Goal: Task Accomplishment & Management: Manage account settings

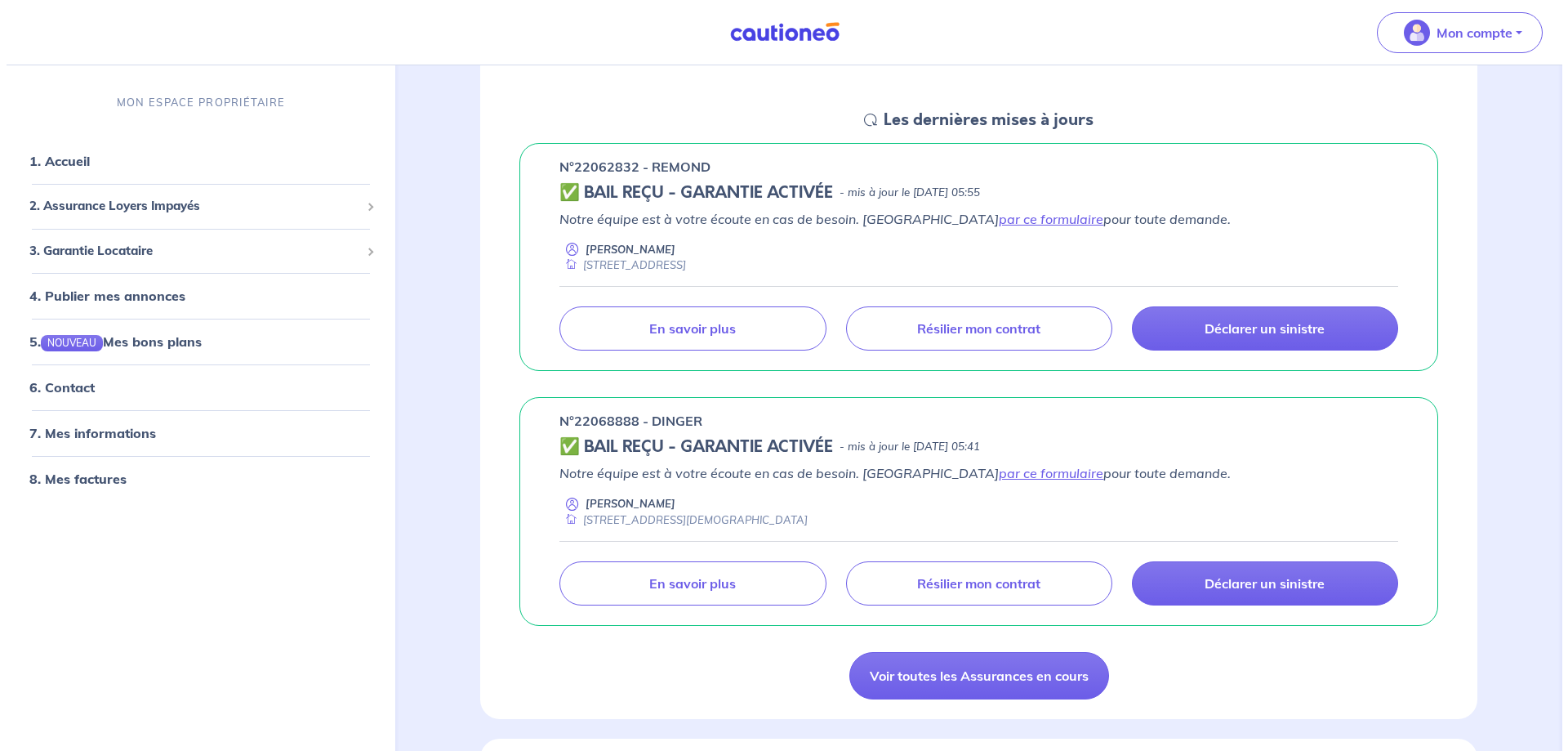
scroll to position [245, 0]
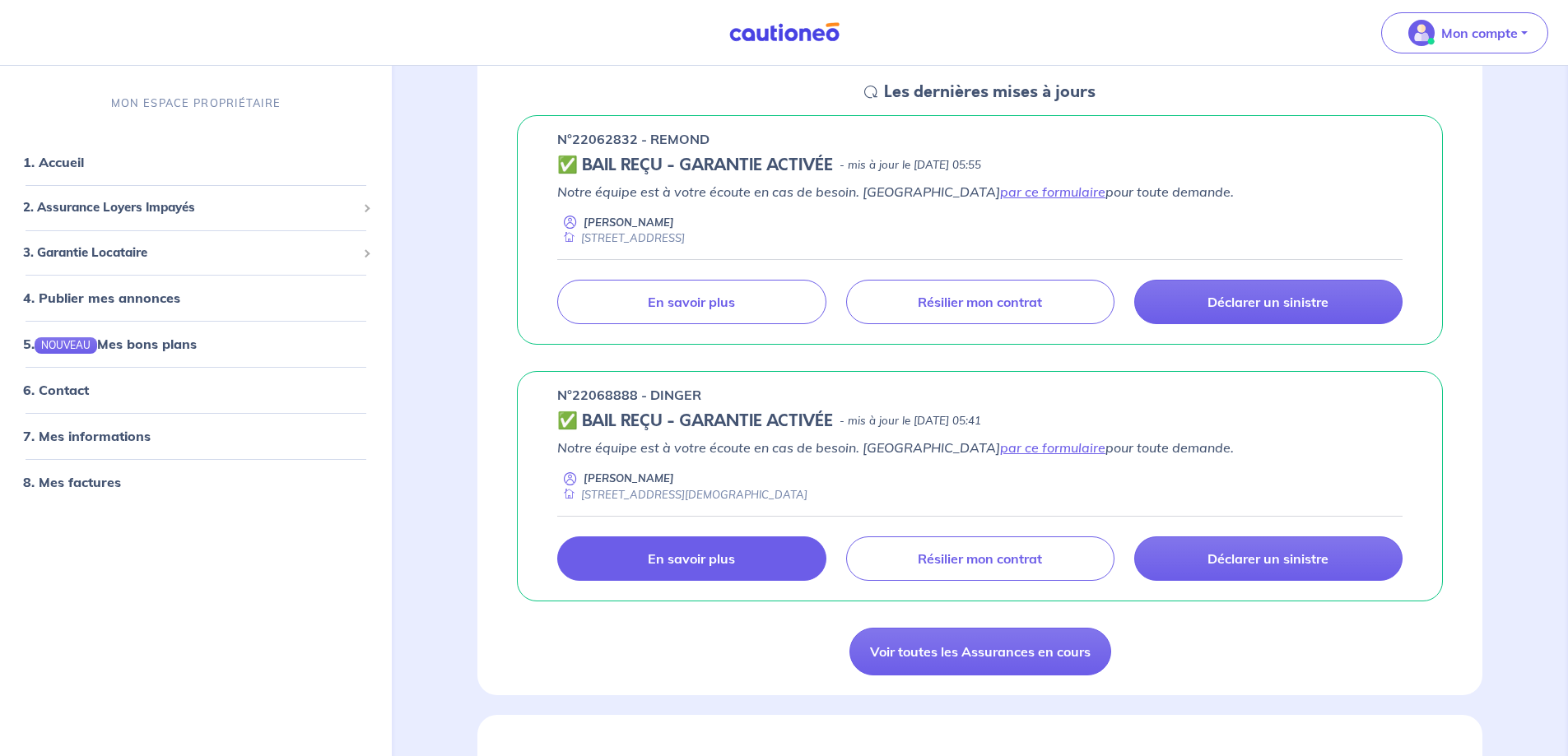
click at [692, 555] on p "En savoir plus" at bounding box center [692, 558] width 87 height 16
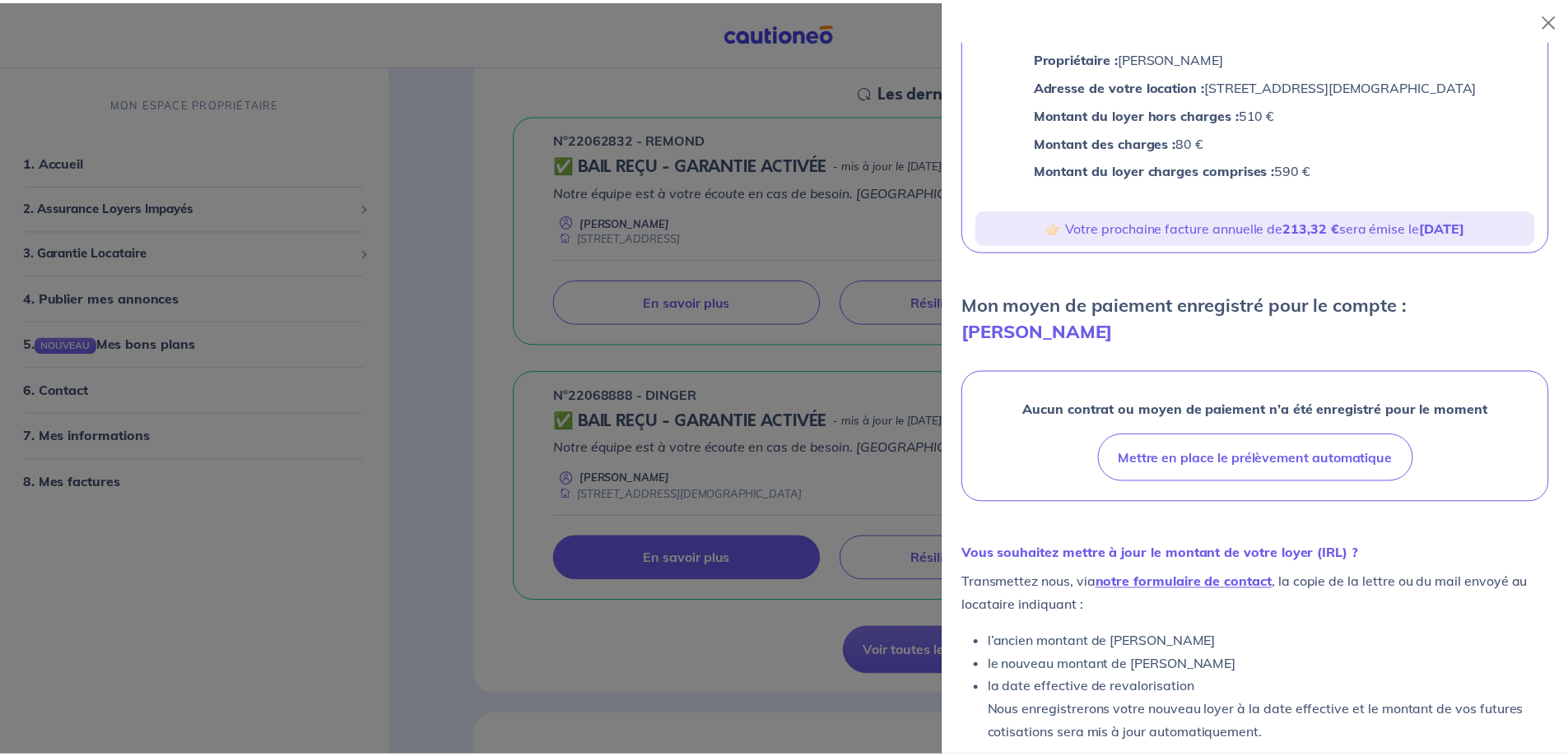
scroll to position [175, 0]
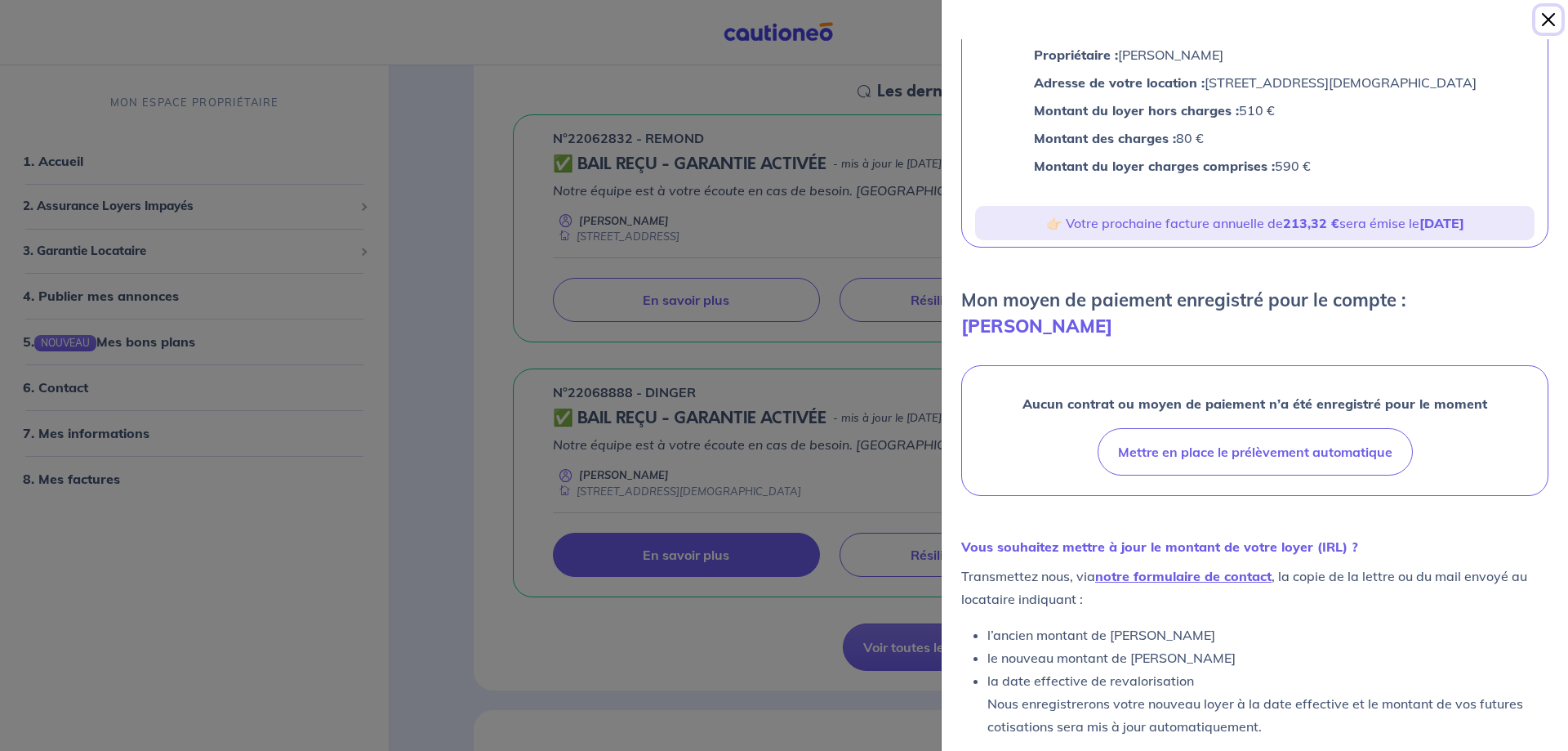
click at [1552, 14] on button "Close" at bounding box center [1549, 20] width 26 height 26
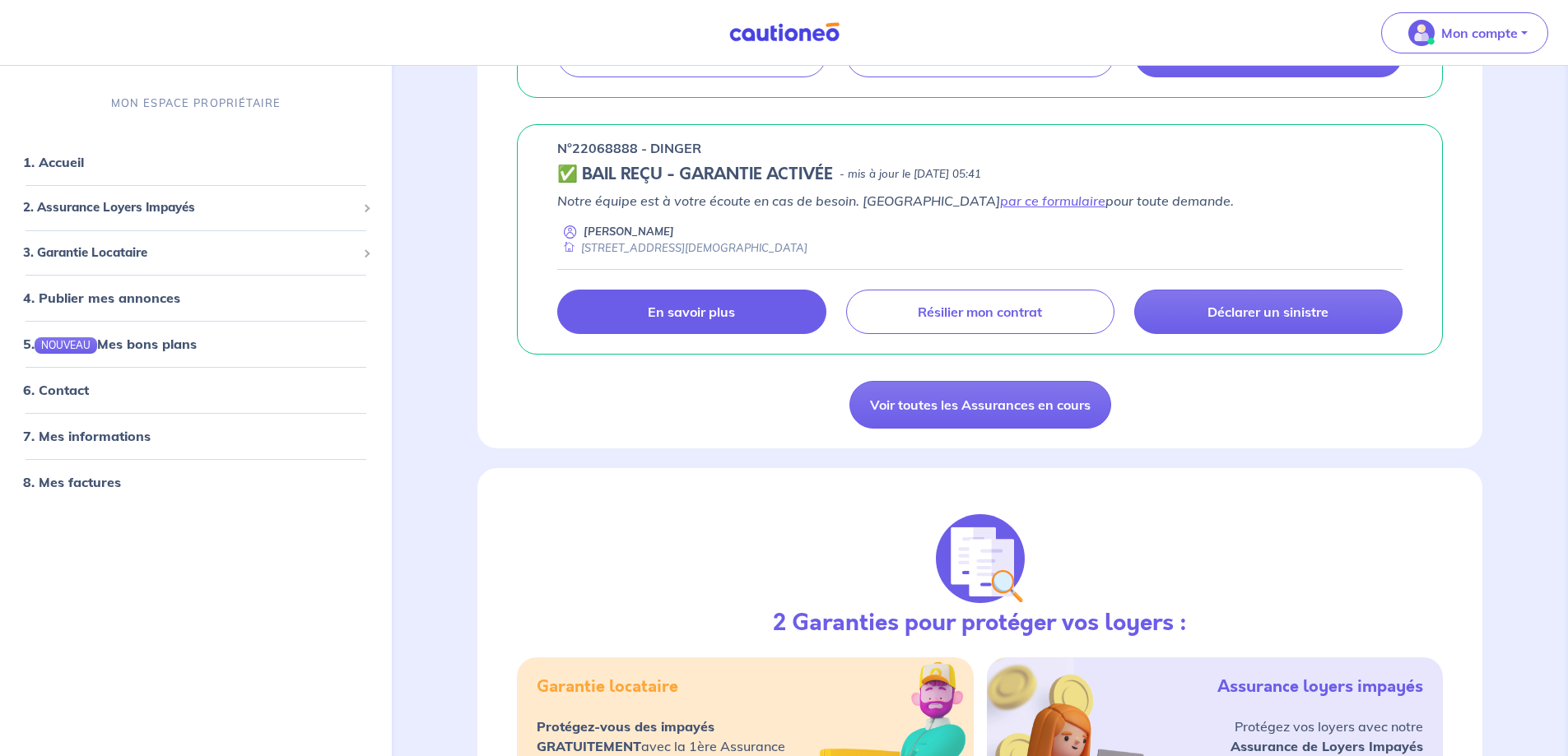
scroll to position [0, 0]
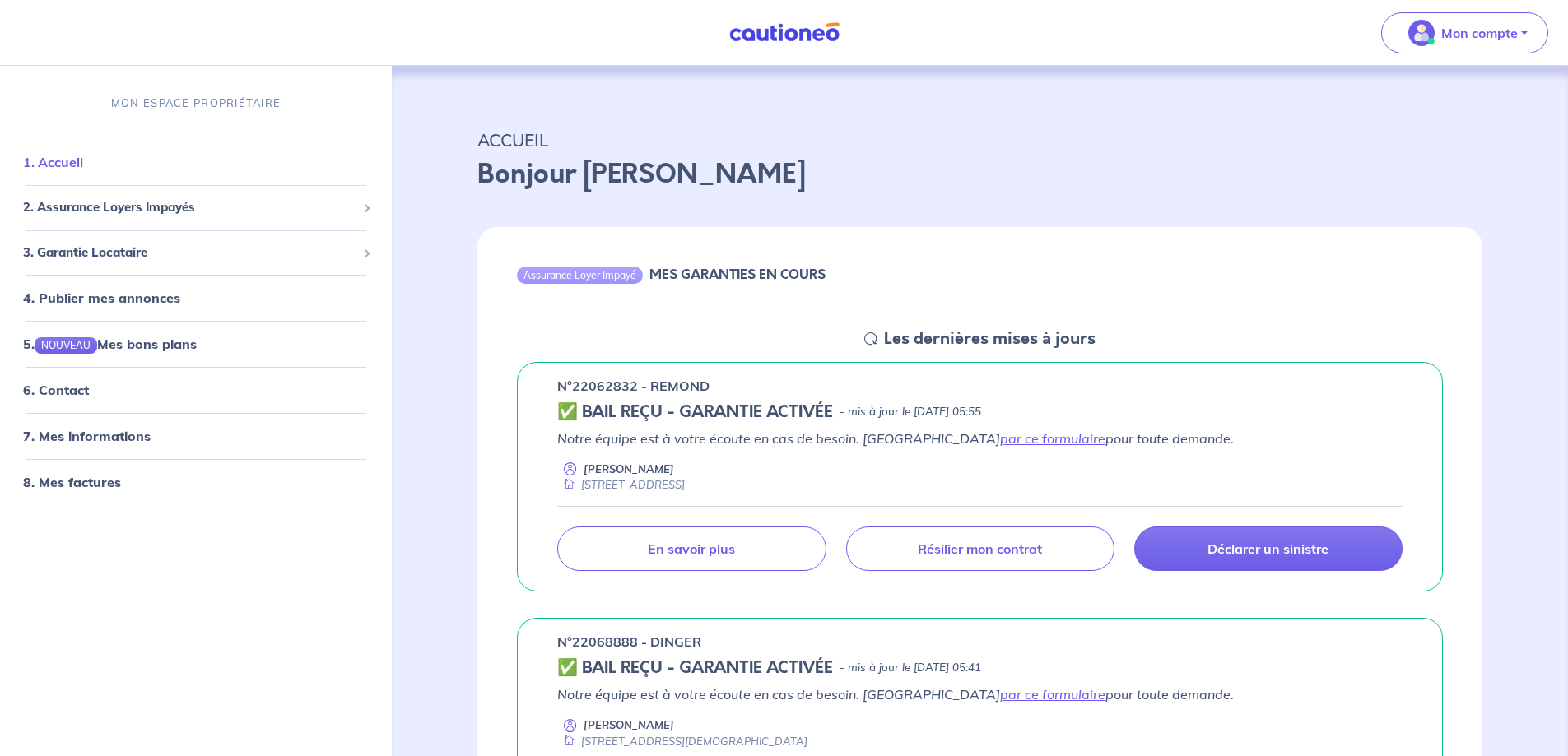
click at [66, 159] on link "1. Accueil" at bounding box center [52, 161] width 60 height 16
click at [134, 203] on span "2. Assurance Loyers Impayés" at bounding box center [189, 208] width 333 height 19
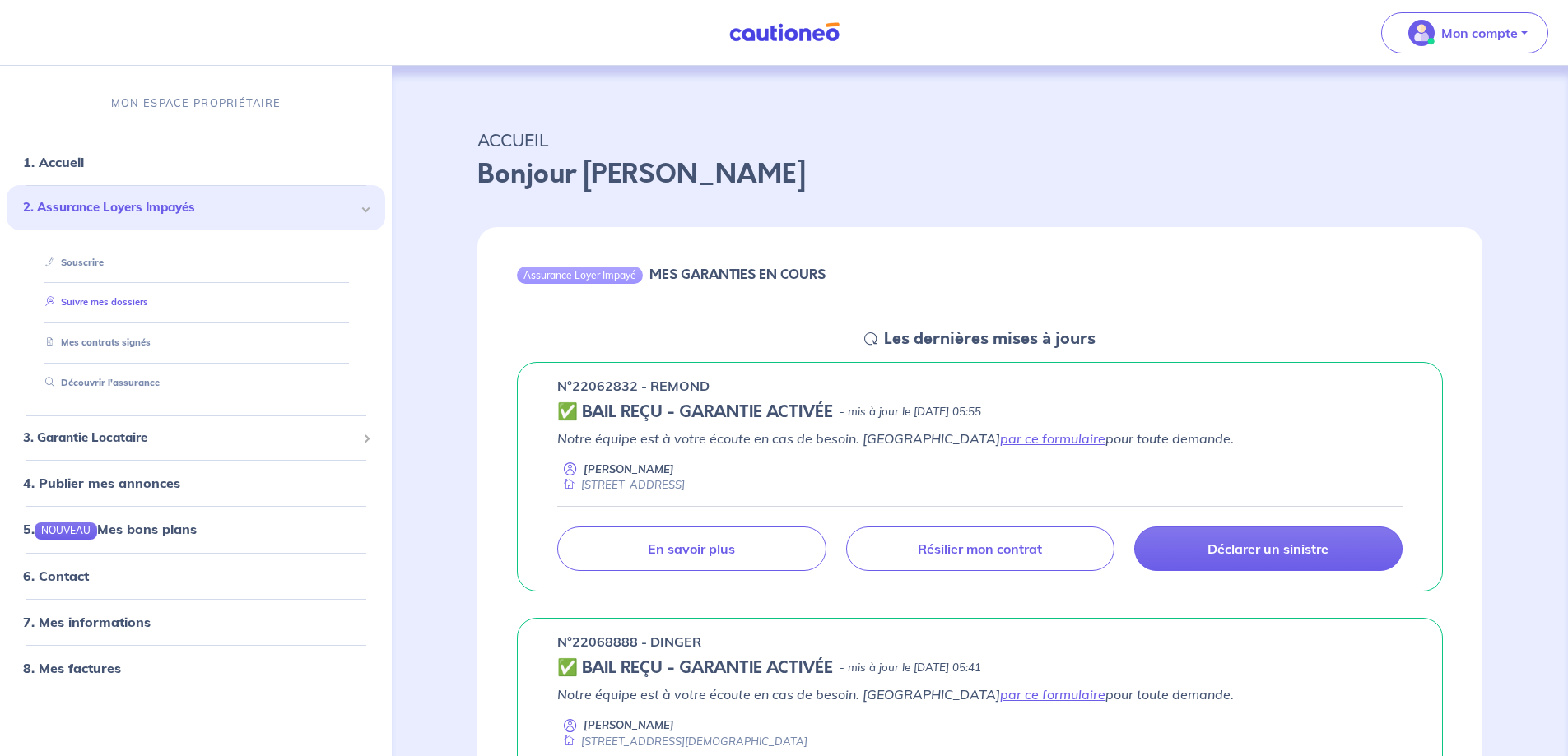
click at [121, 301] on link "Suivre mes dossiers" at bounding box center [93, 302] width 109 height 11
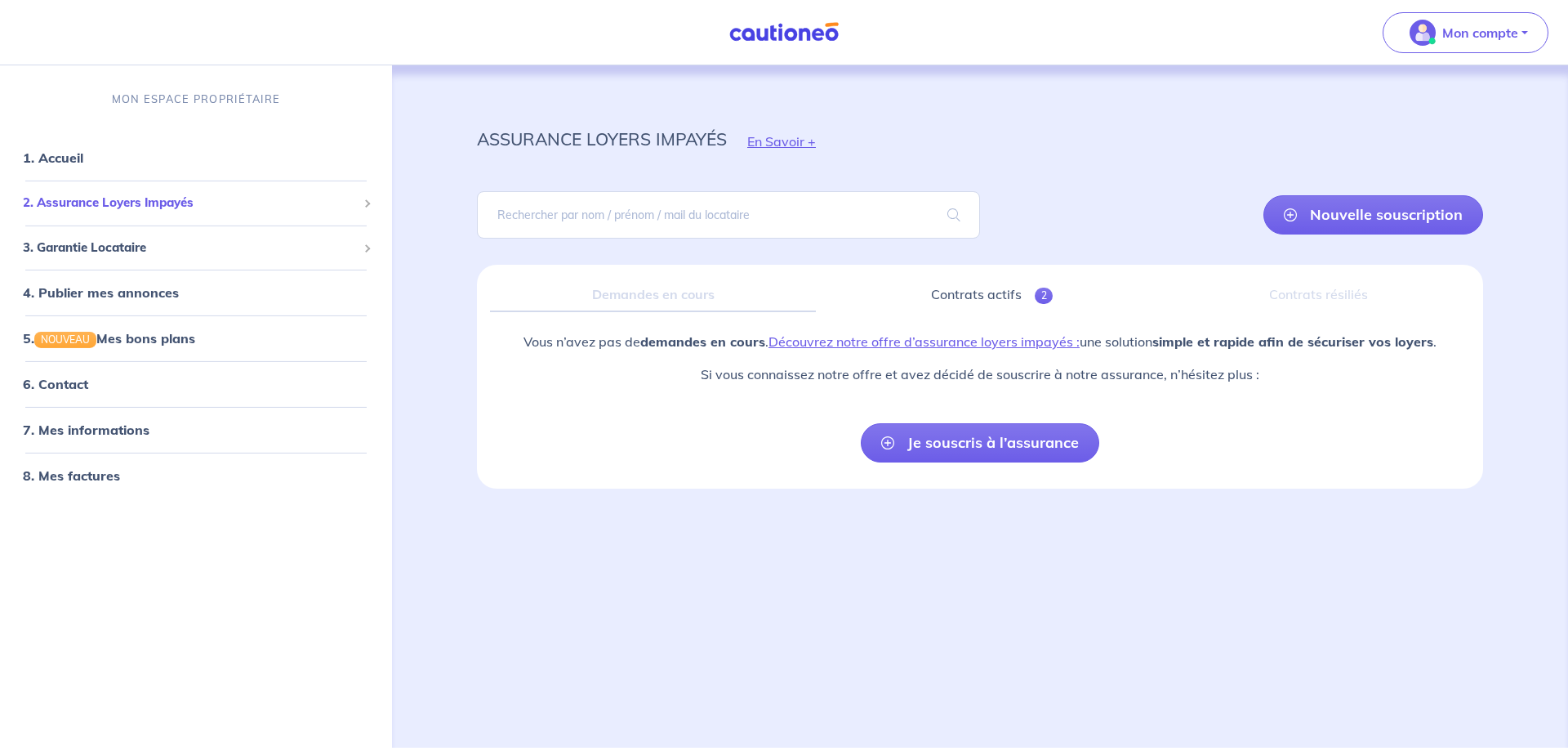
click at [158, 200] on span "2. Assurance Loyers Impayés" at bounding box center [189, 204] width 334 height 19
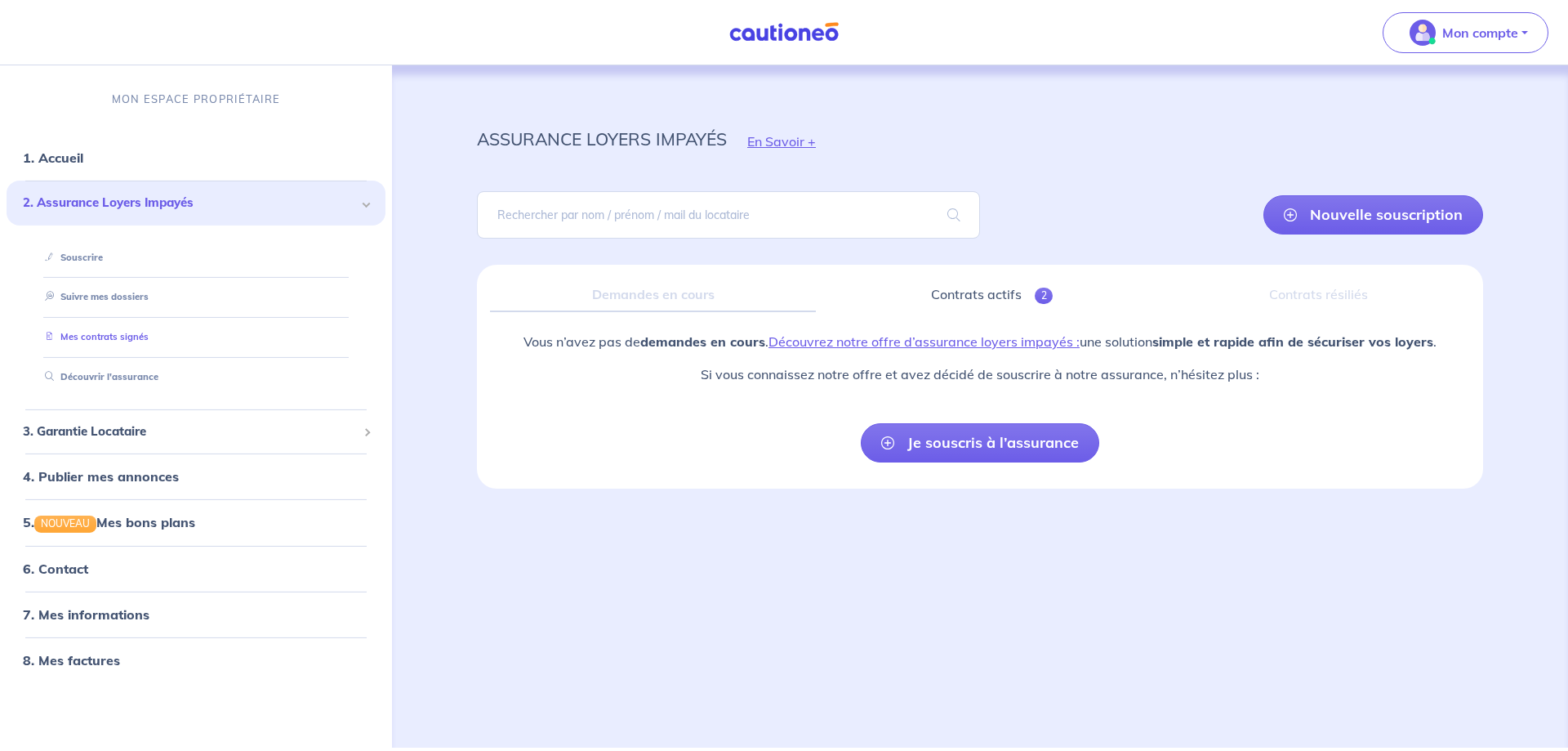
click at [134, 335] on link "Mes contrats signés" at bounding box center [93, 336] width 110 height 11
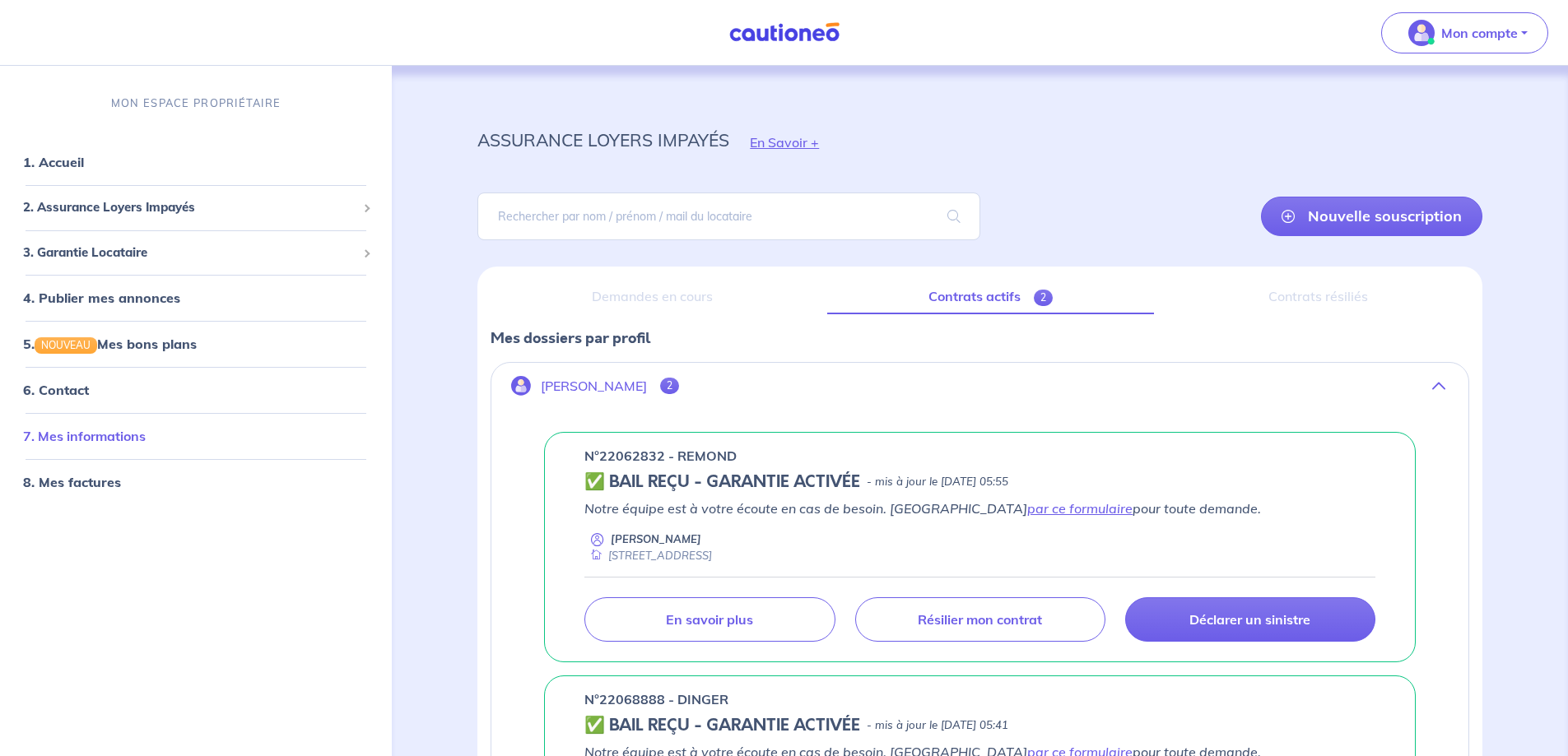
click at [129, 437] on link "7. Mes informations" at bounding box center [84, 435] width 122 height 16
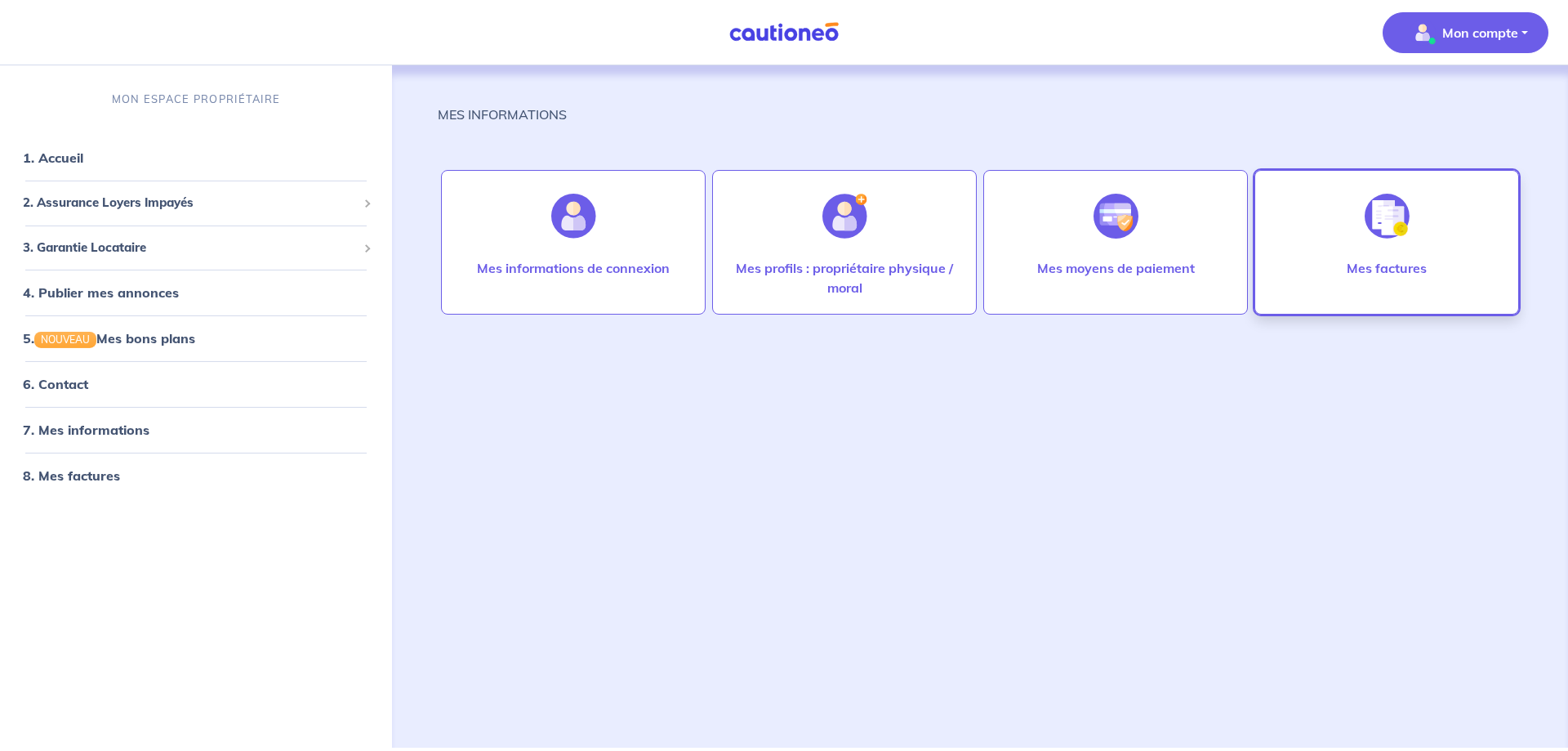
click at [1391, 214] on img at bounding box center [1387, 217] width 45 height 45
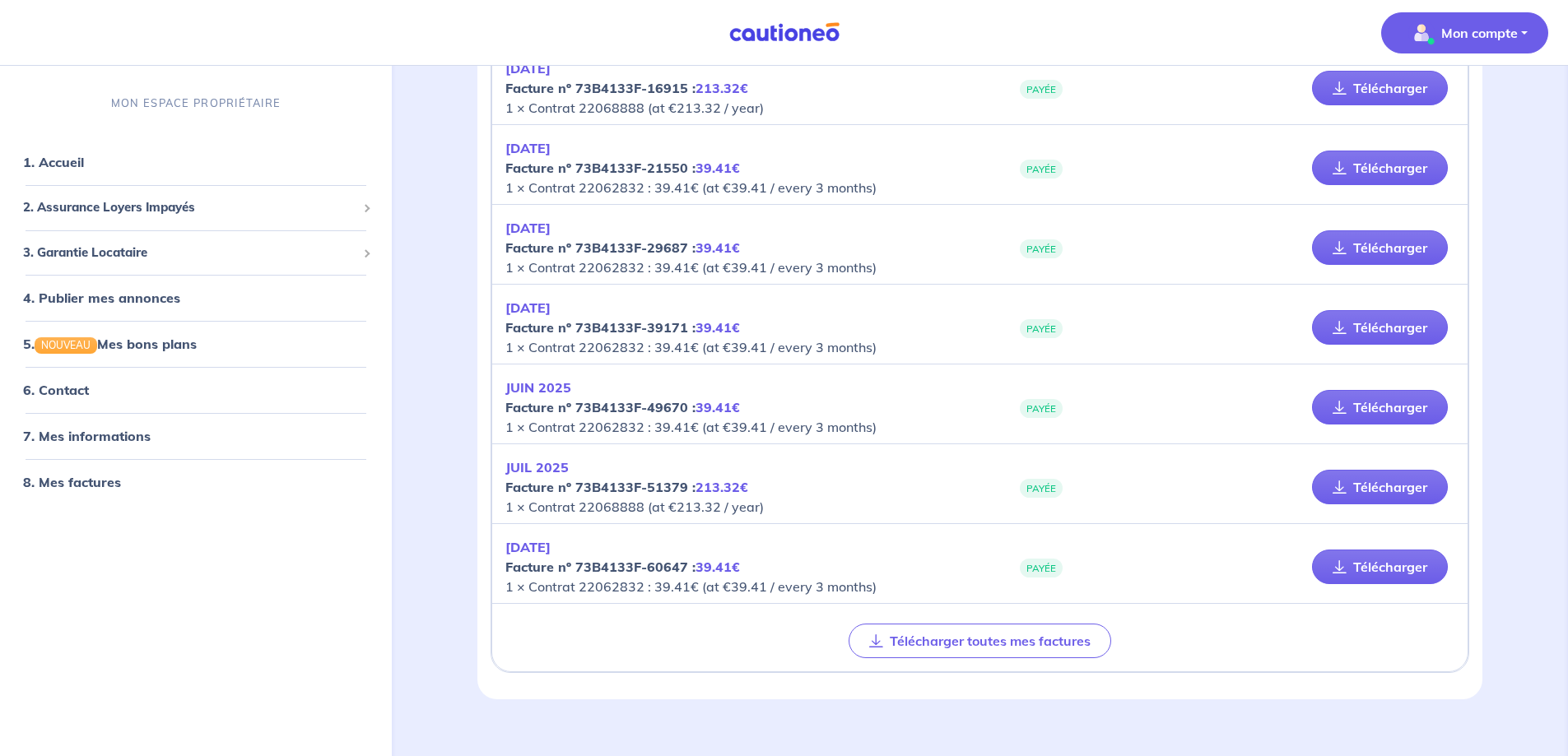
scroll to position [722, 0]
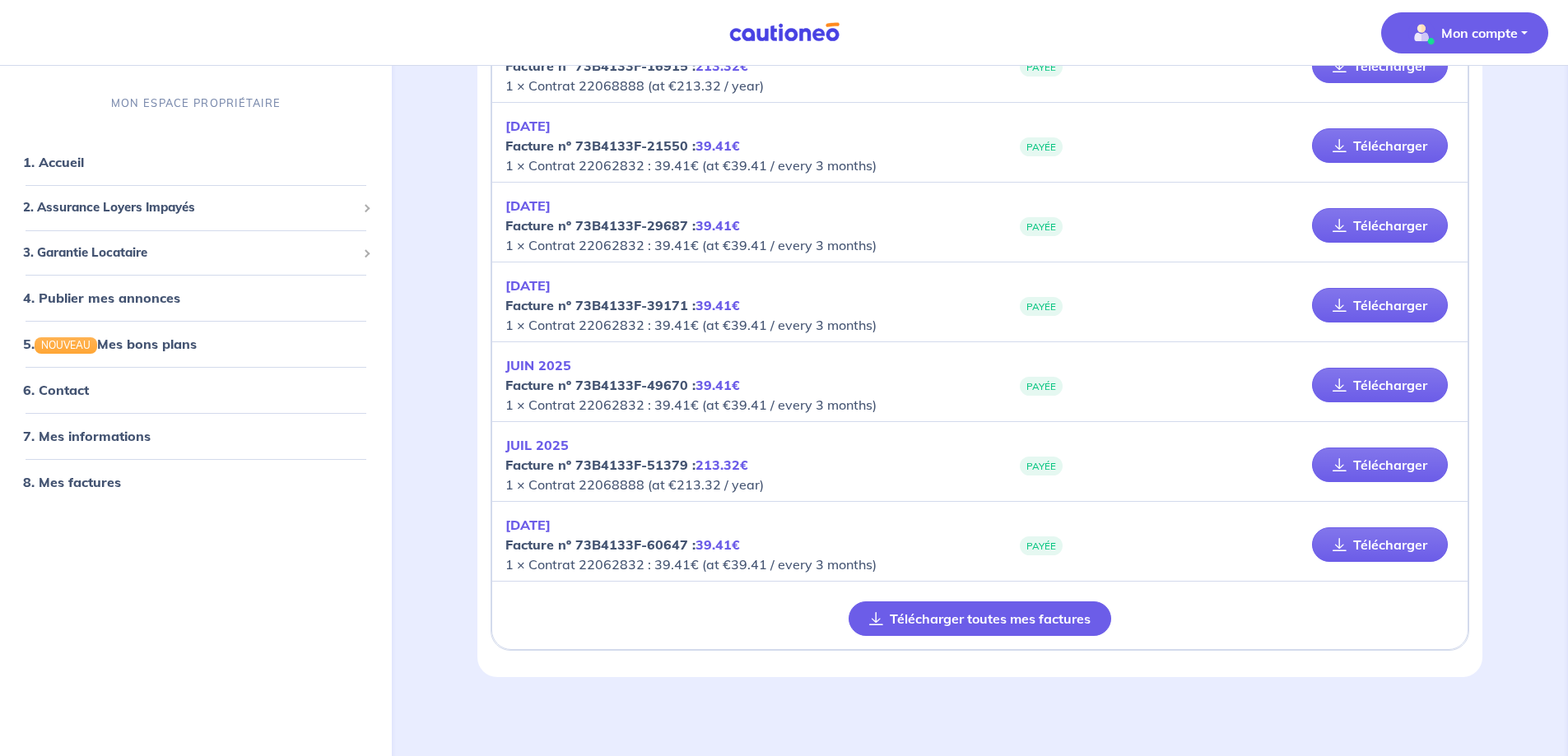
click at [1021, 623] on button "Télécharger toutes mes factures" at bounding box center [980, 618] width 263 height 34
click at [1424, 34] on img "button" at bounding box center [1422, 33] width 27 height 27
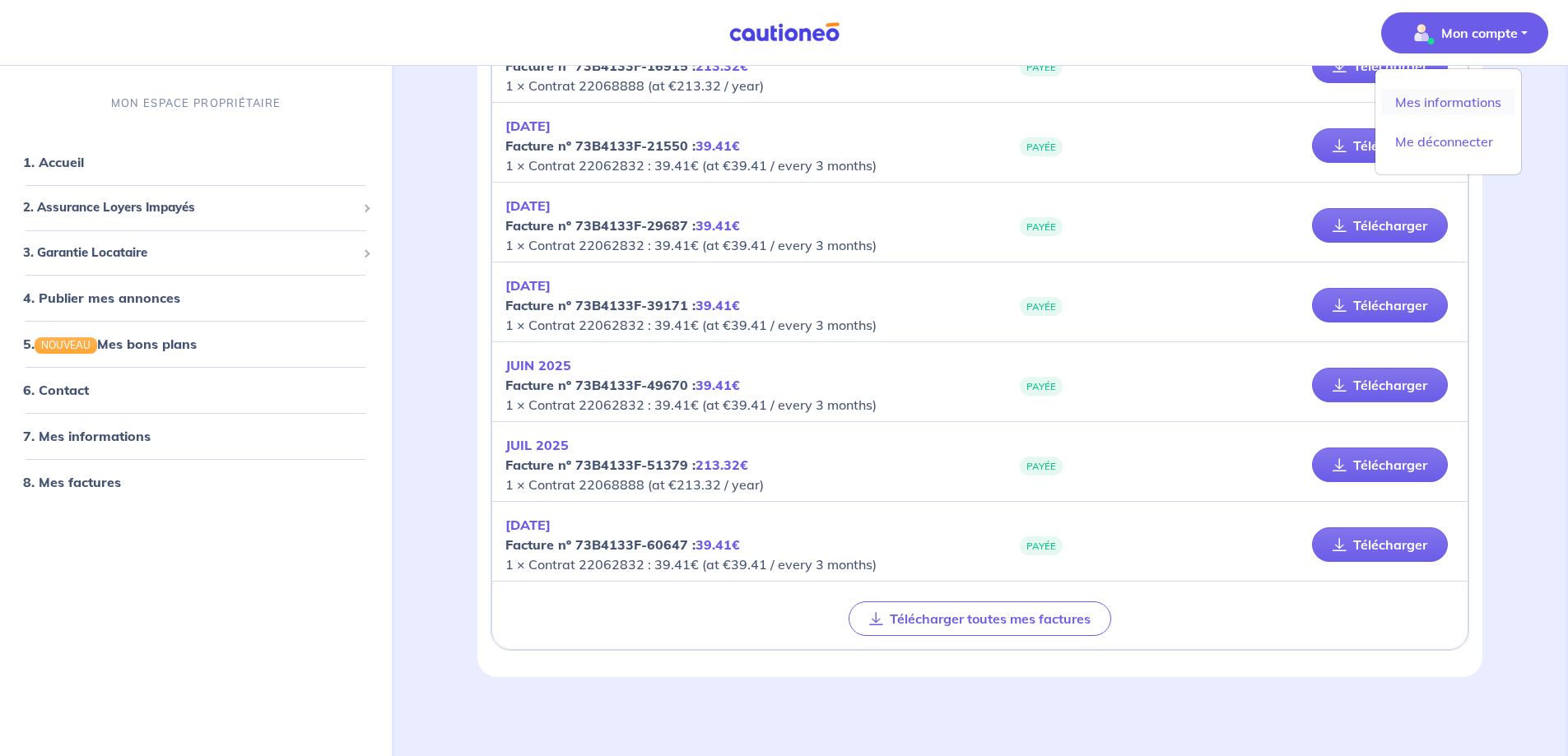
click at [1460, 101] on link "Mes informations" at bounding box center [1448, 102] width 133 height 27
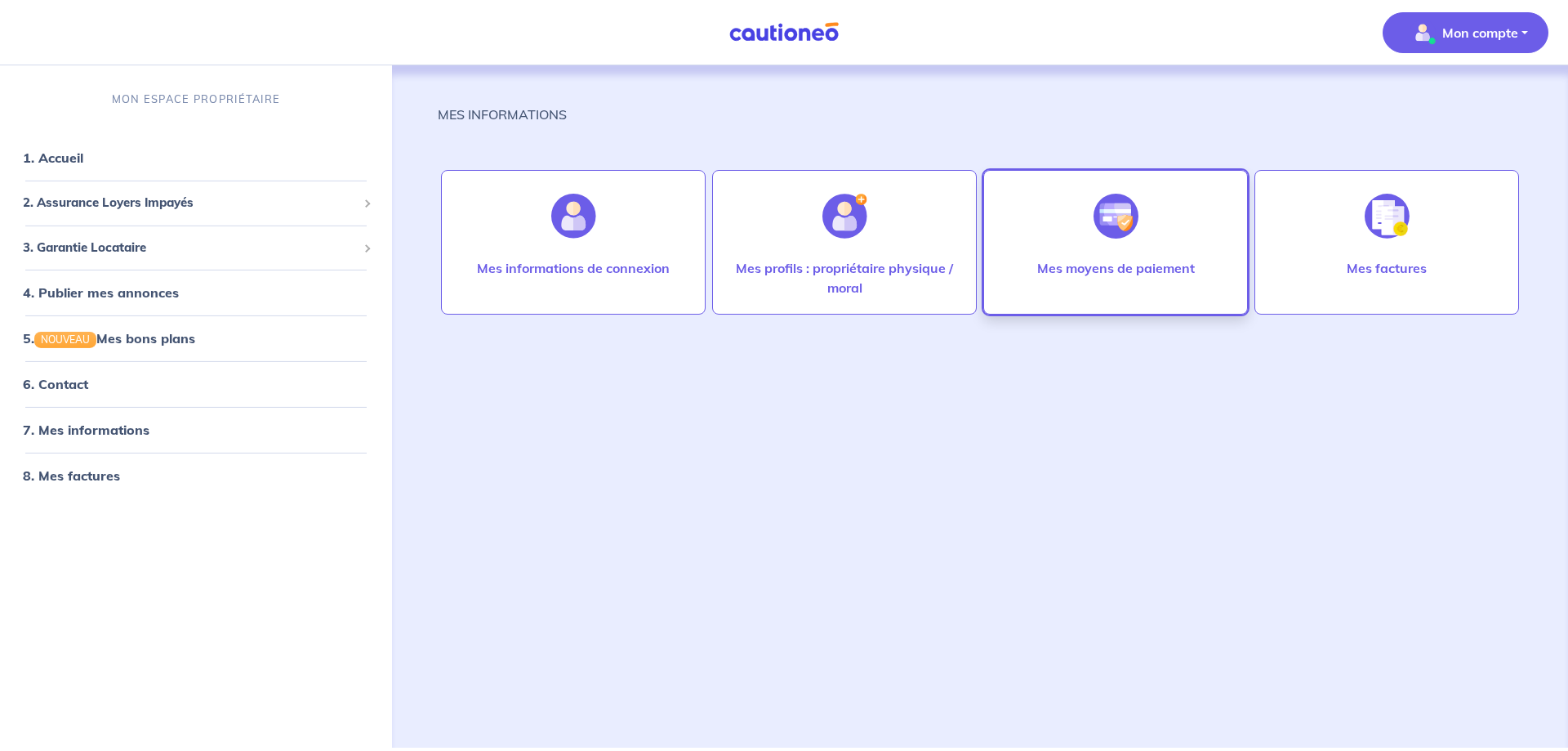
click at [1117, 215] on img at bounding box center [1116, 217] width 45 height 45
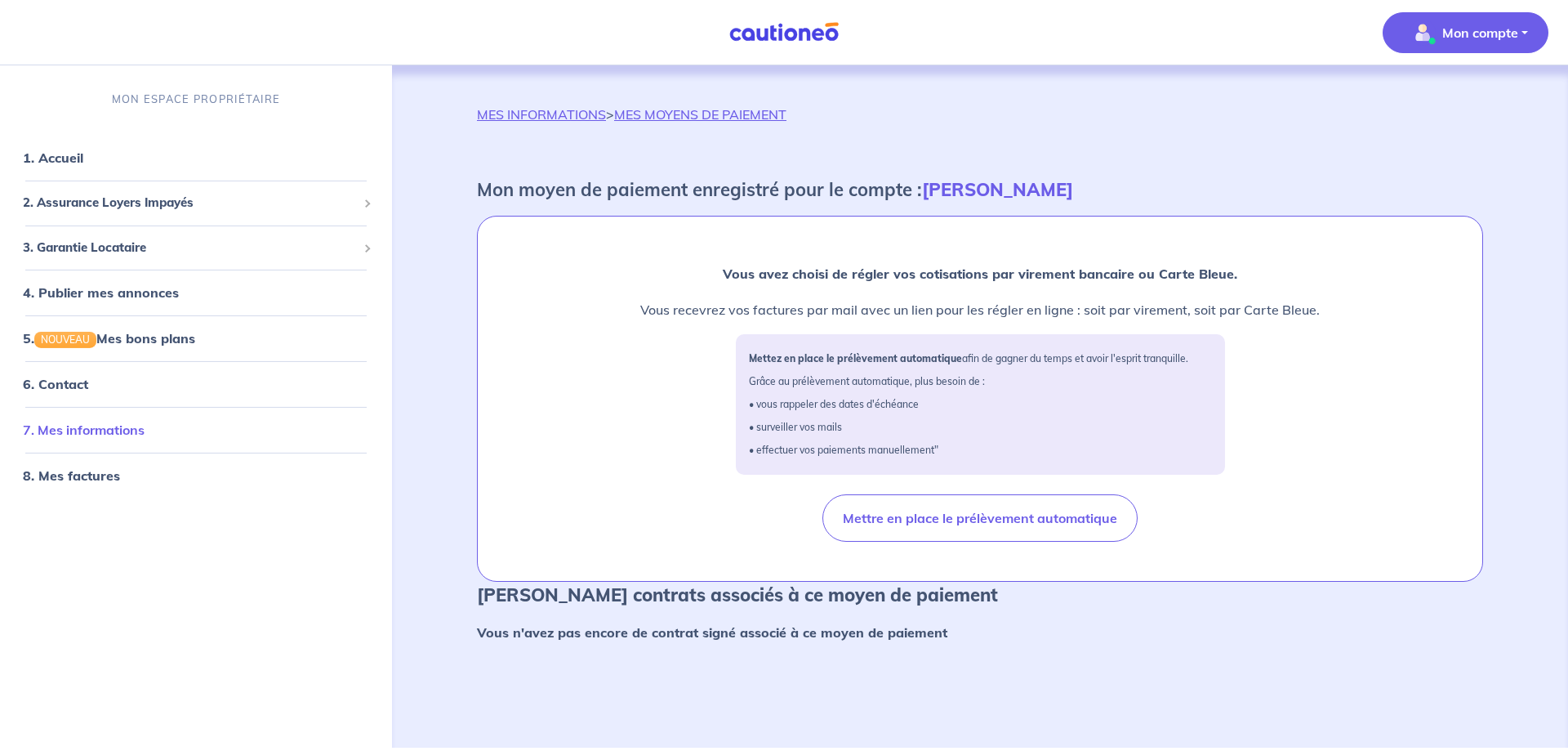
click at [97, 429] on link "7. Mes informations" at bounding box center [83, 430] width 121 height 16
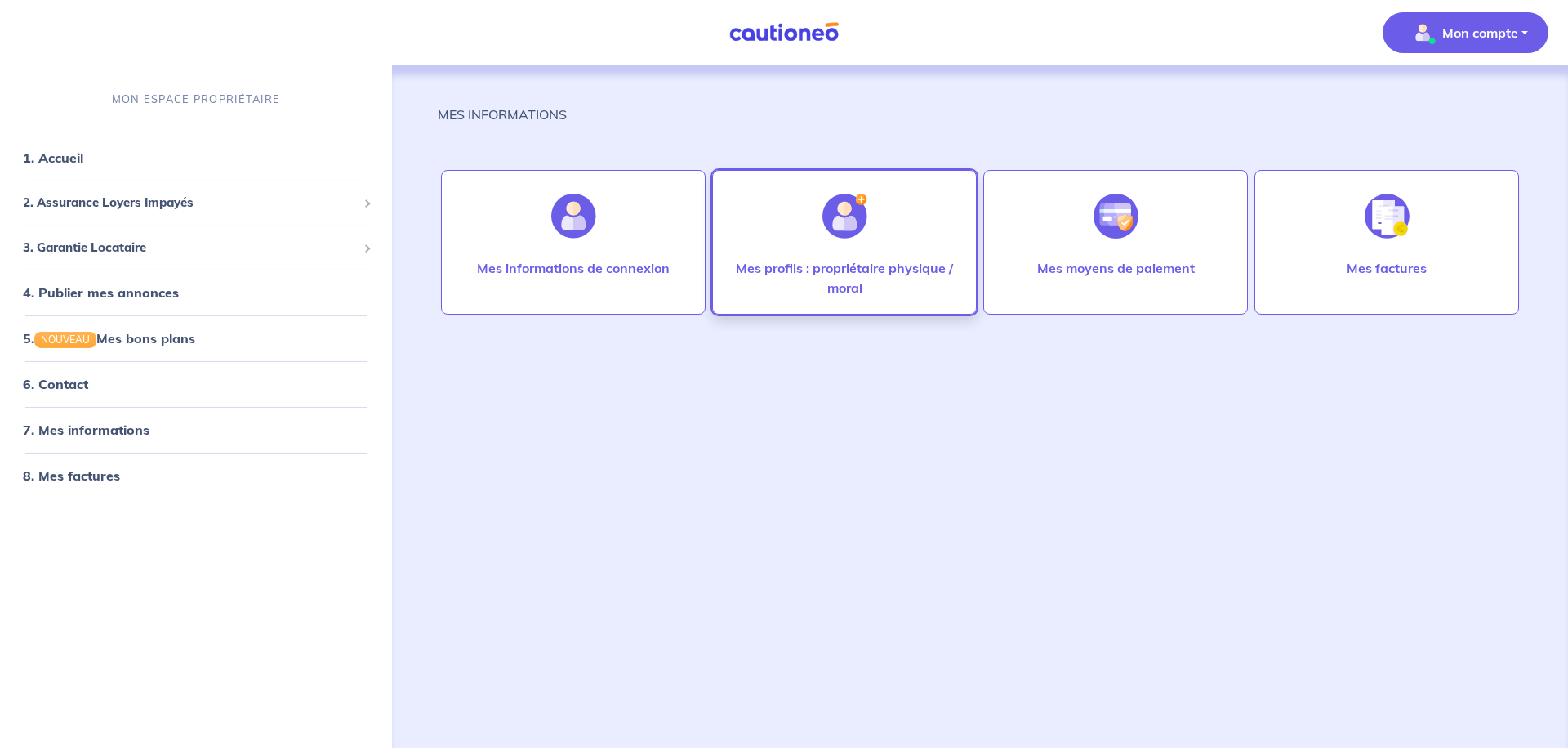
click at [849, 220] on img at bounding box center [845, 217] width 45 height 45
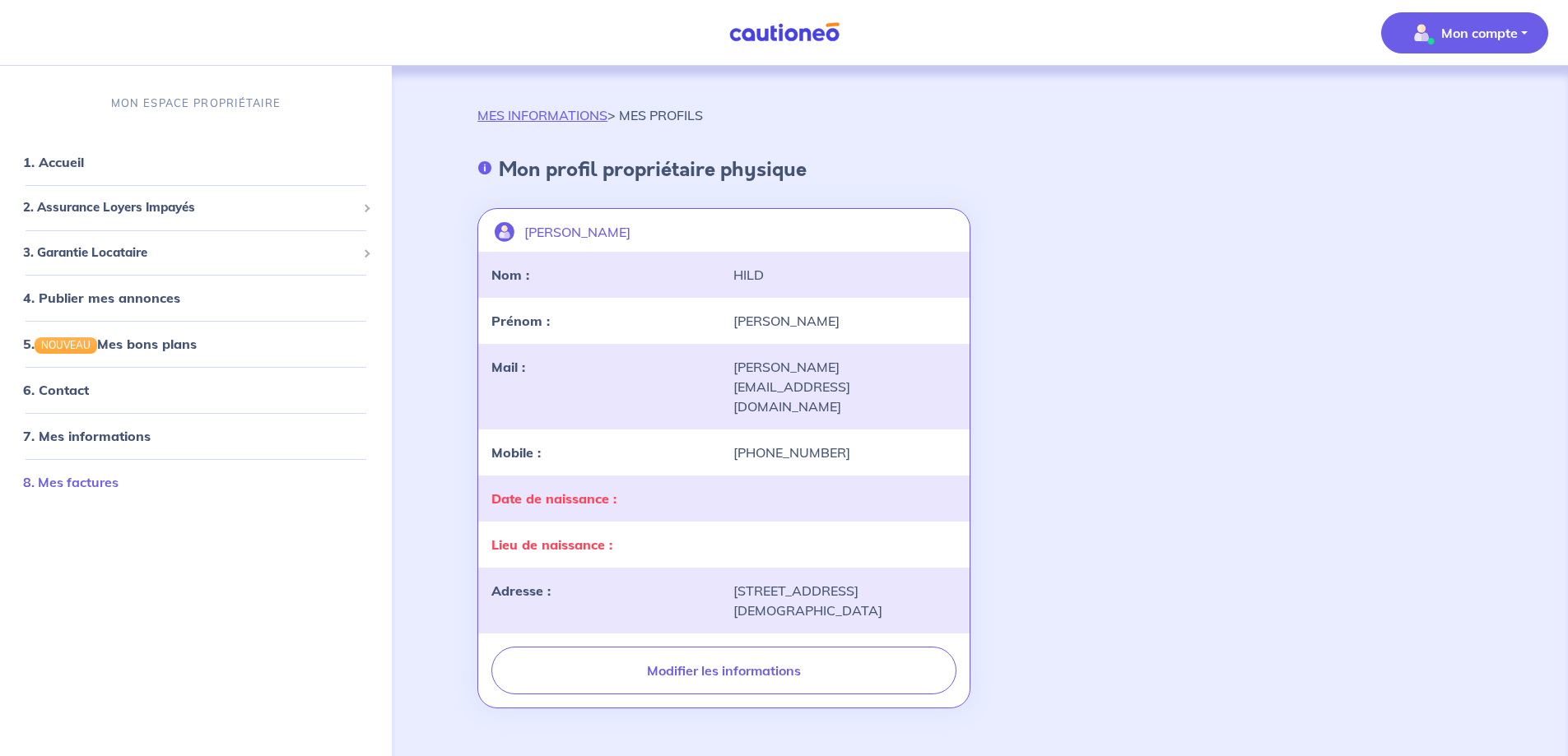
click at [98, 481] on link "8. Mes factures" at bounding box center [70, 482] width 96 height 16
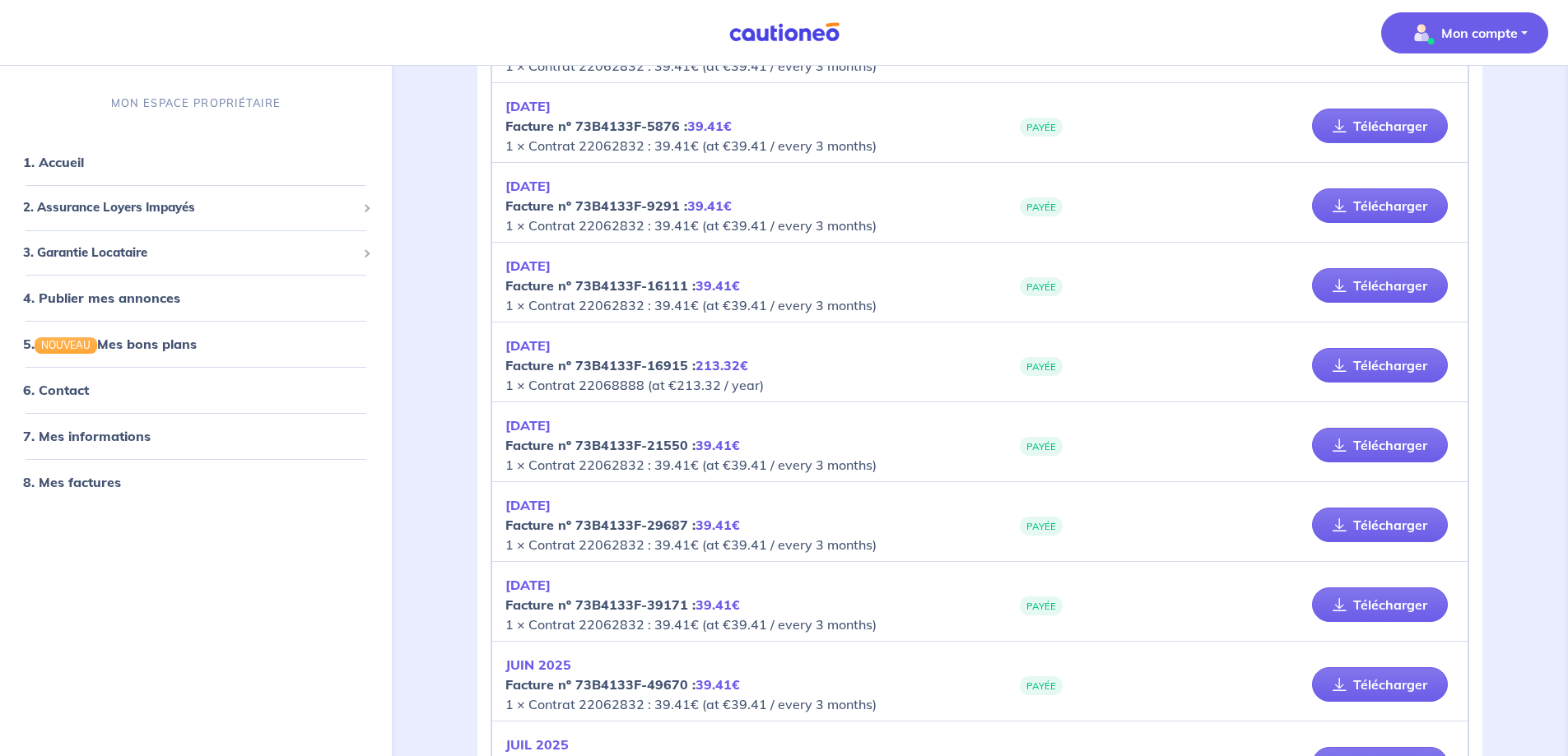
scroll to position [722, 0]
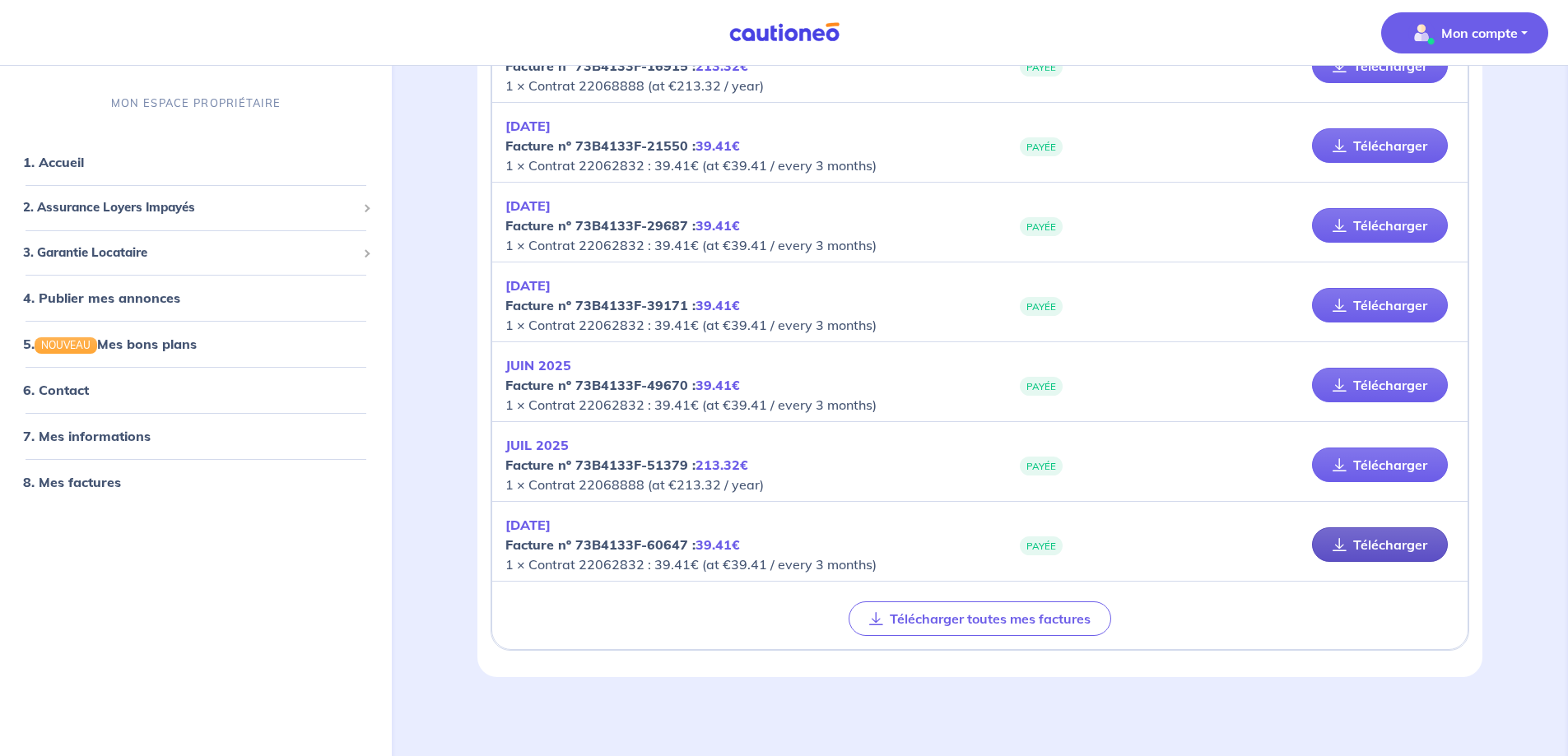
click at [1370, 543] on link "Télécharger" at bounding box center [1379, 544] width 136 height 34
click at [1390, 380] on link "Télécharger" at bounding box center [1379, 385] width 136 height 34
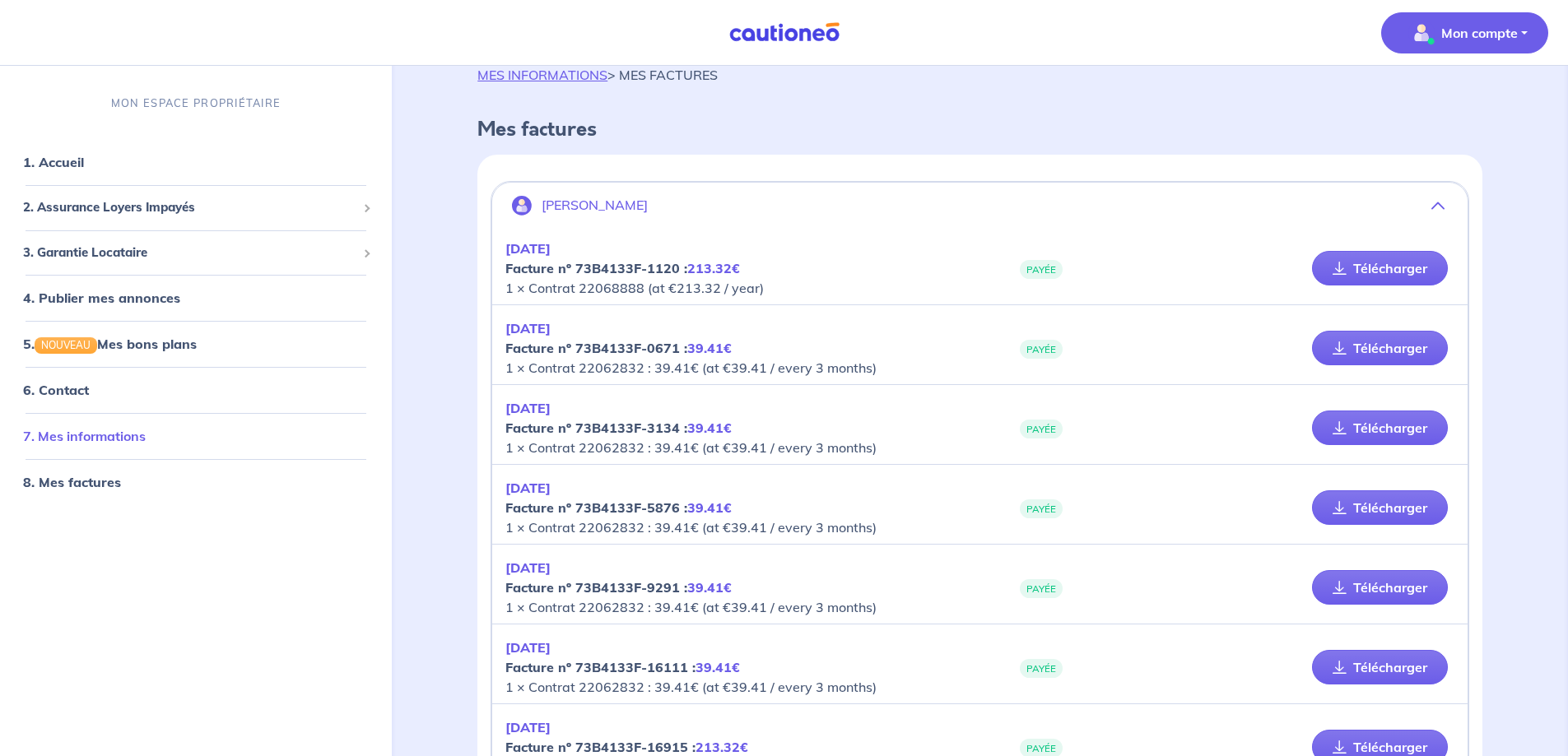
scroll to position [0, 0]
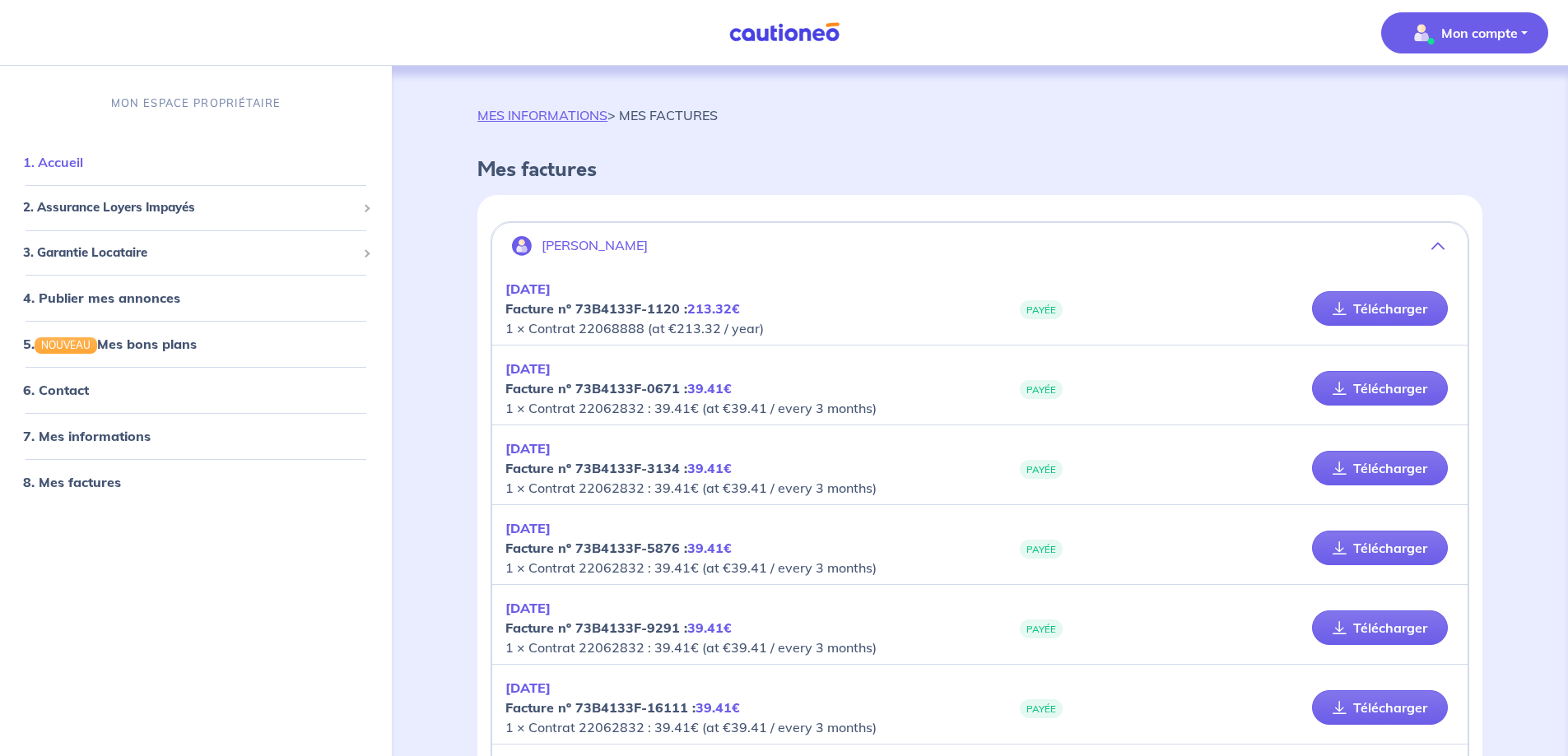
click at [73, 158] on link "1. Accueil" at bounding box center [52, 161] width 60 height 16
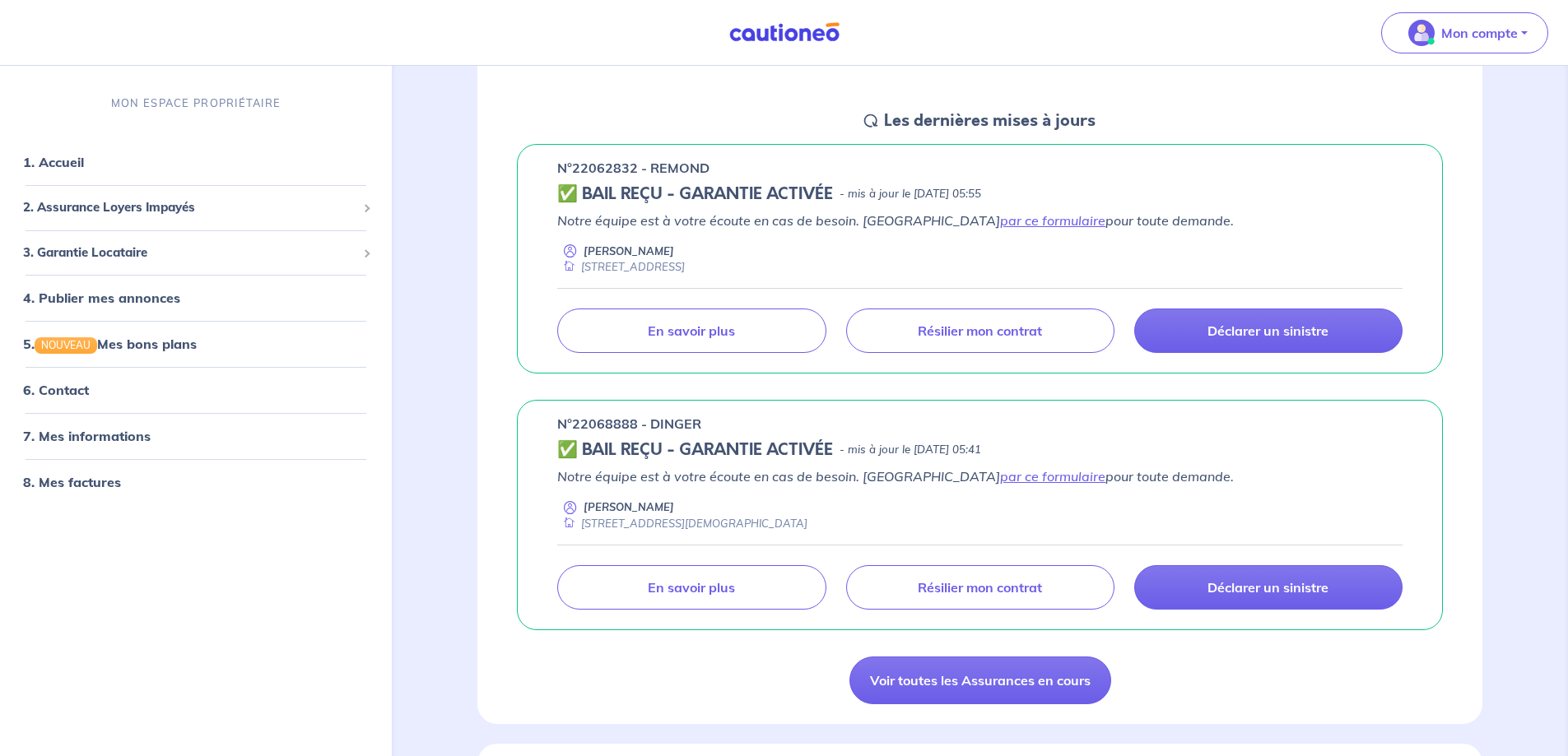
scroll to position [247, 0]
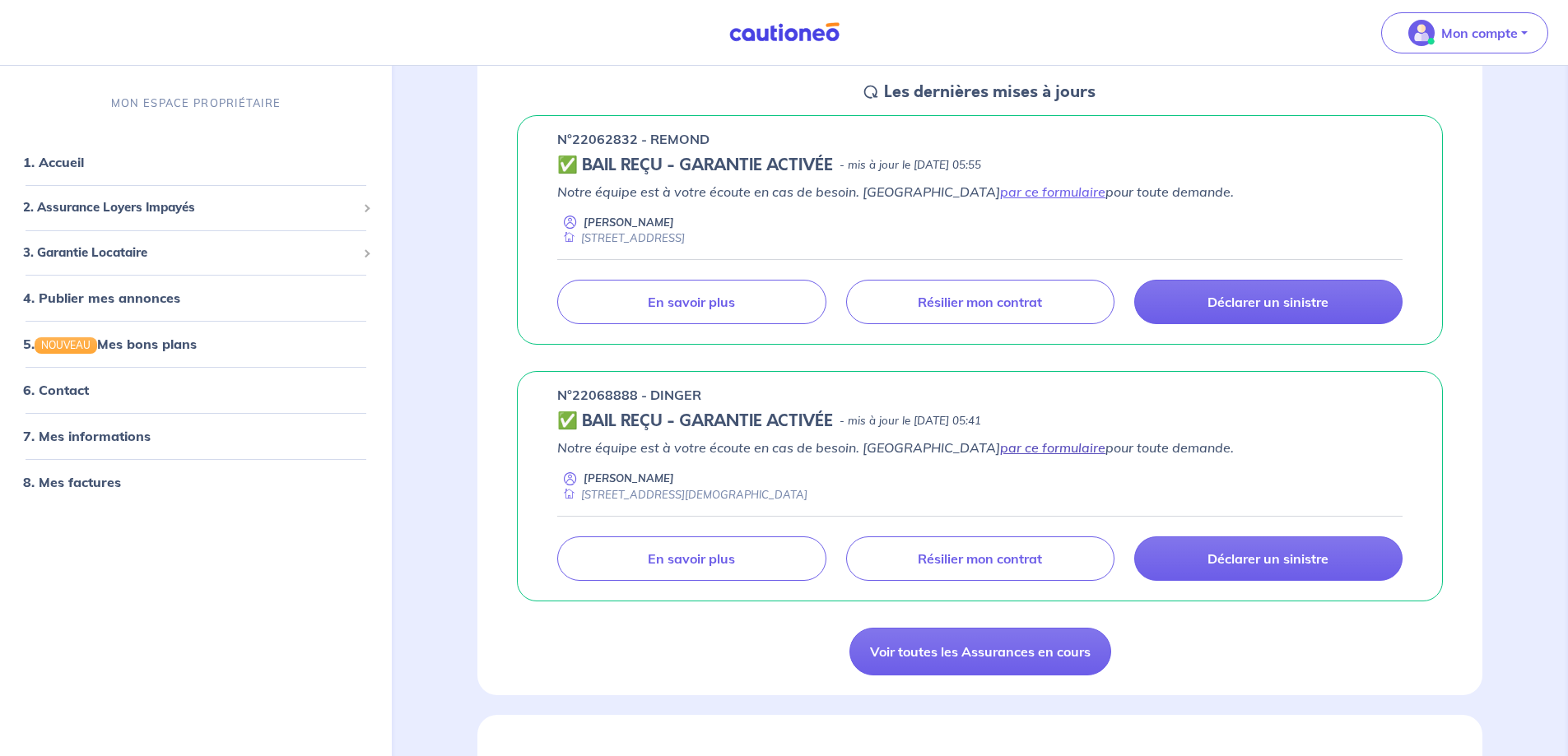
click at [1000, 446] on link "par ce formulaire" at bounding box center [1053, 447] width 105 height 16
click at [148, 206] on span "2. Assurance Loyers Impayés" at bounding box center [189, 208] width 333 height 19
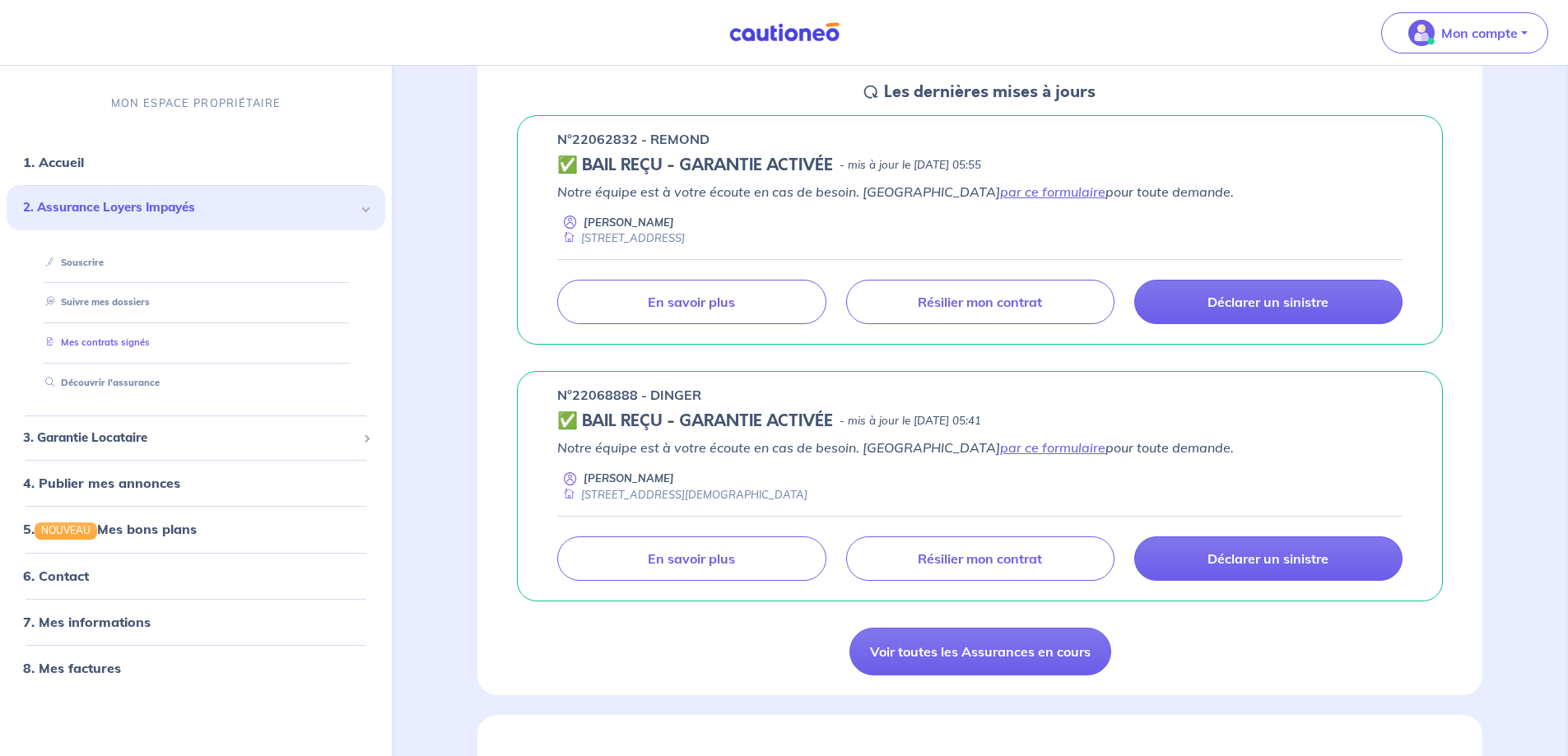
click at [114, 339] on link "Mes contrats signés" at bounding box center [94, 342] width 111 height 11
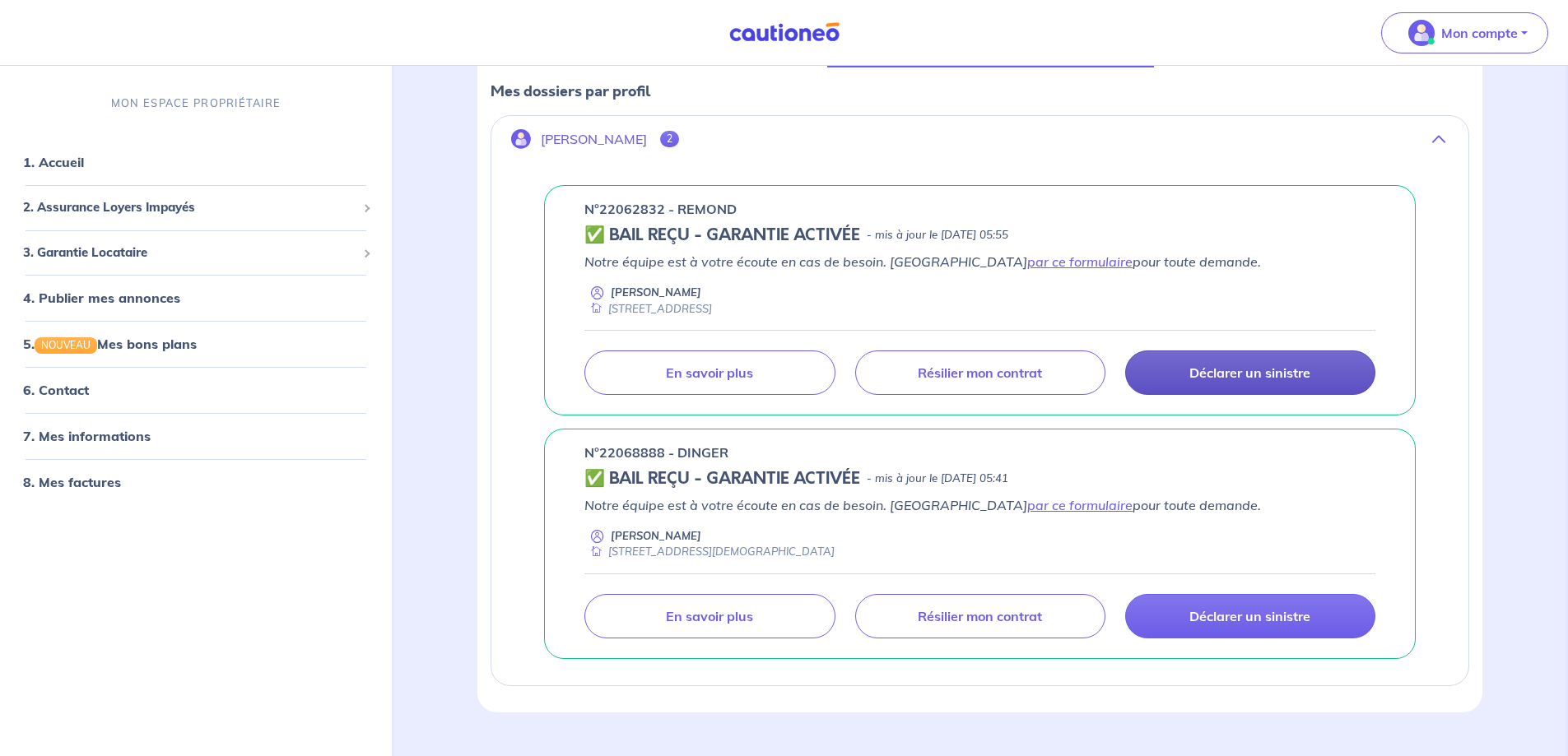
scroll to position [282, 0]
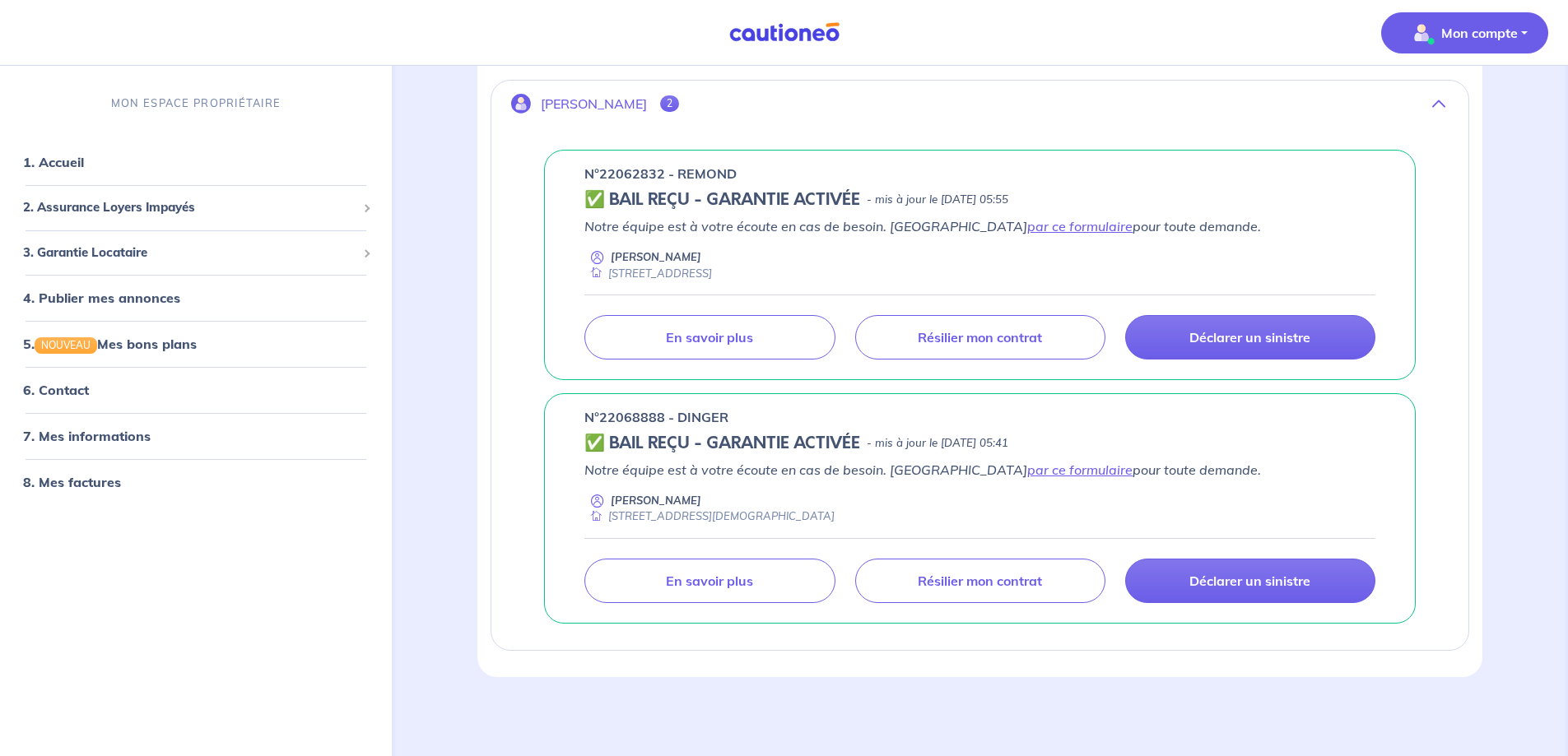
click at [1474, 28] on p "Mon compte" at bounding box center [1480, 32] width 77 height 20
click at [1469, 97] on link "Mes informations" at bounding box center [1448, 102] width 133 height 27
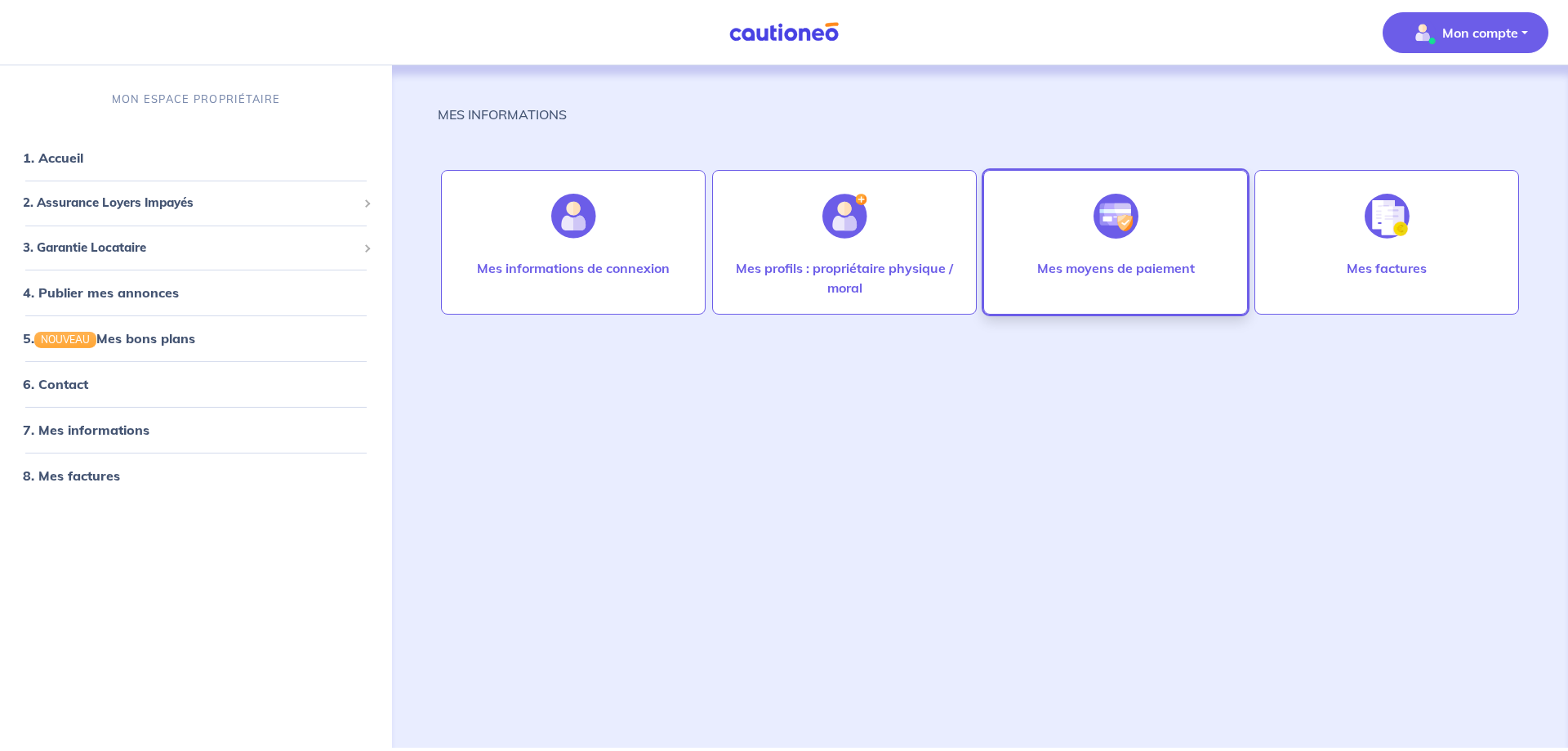
click at [1121, 217] on img at bounding box center [1116, 217] width 45 height 45
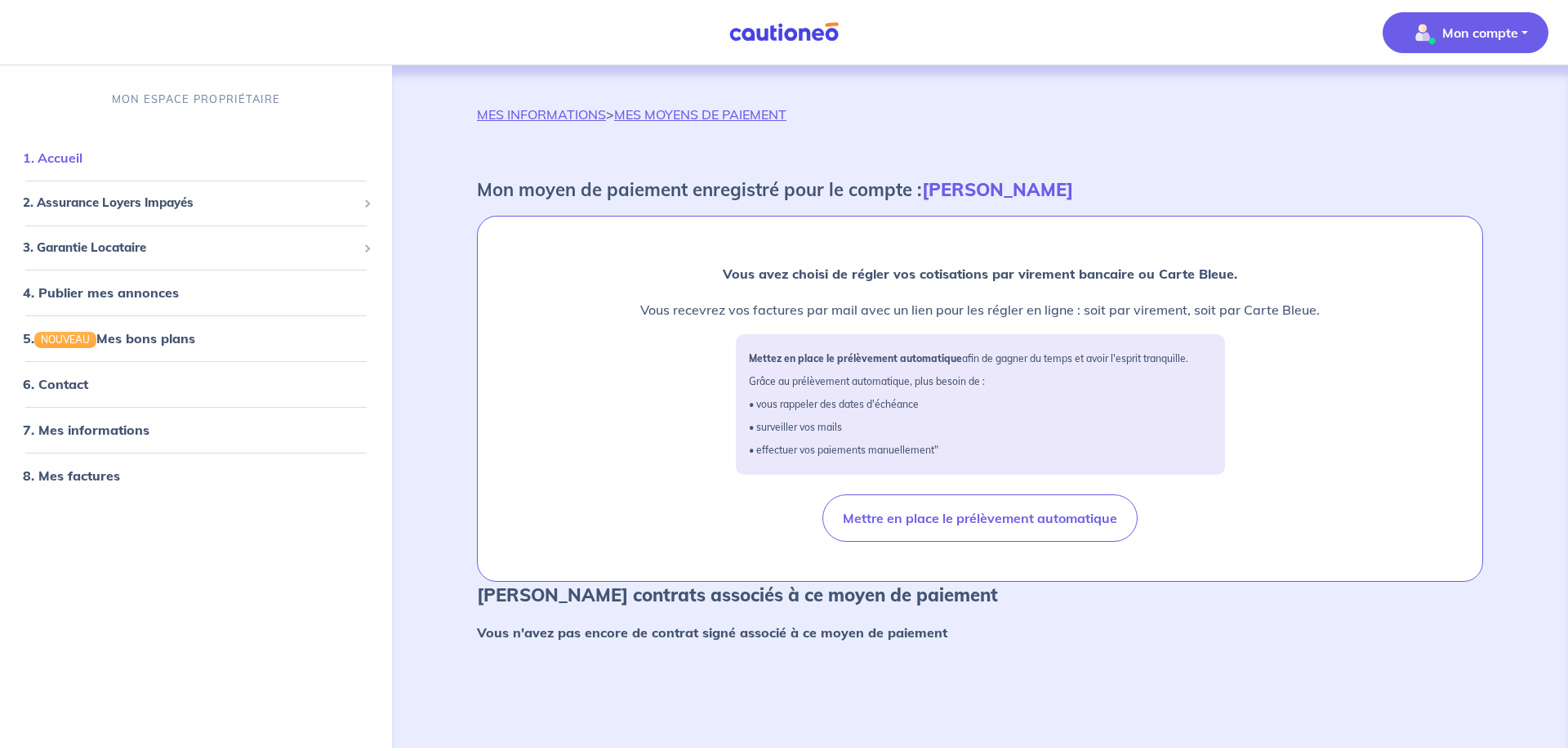
click at [62, 157] on link "1. Accueil" at bounding box center [52, 157] width 59 height 16
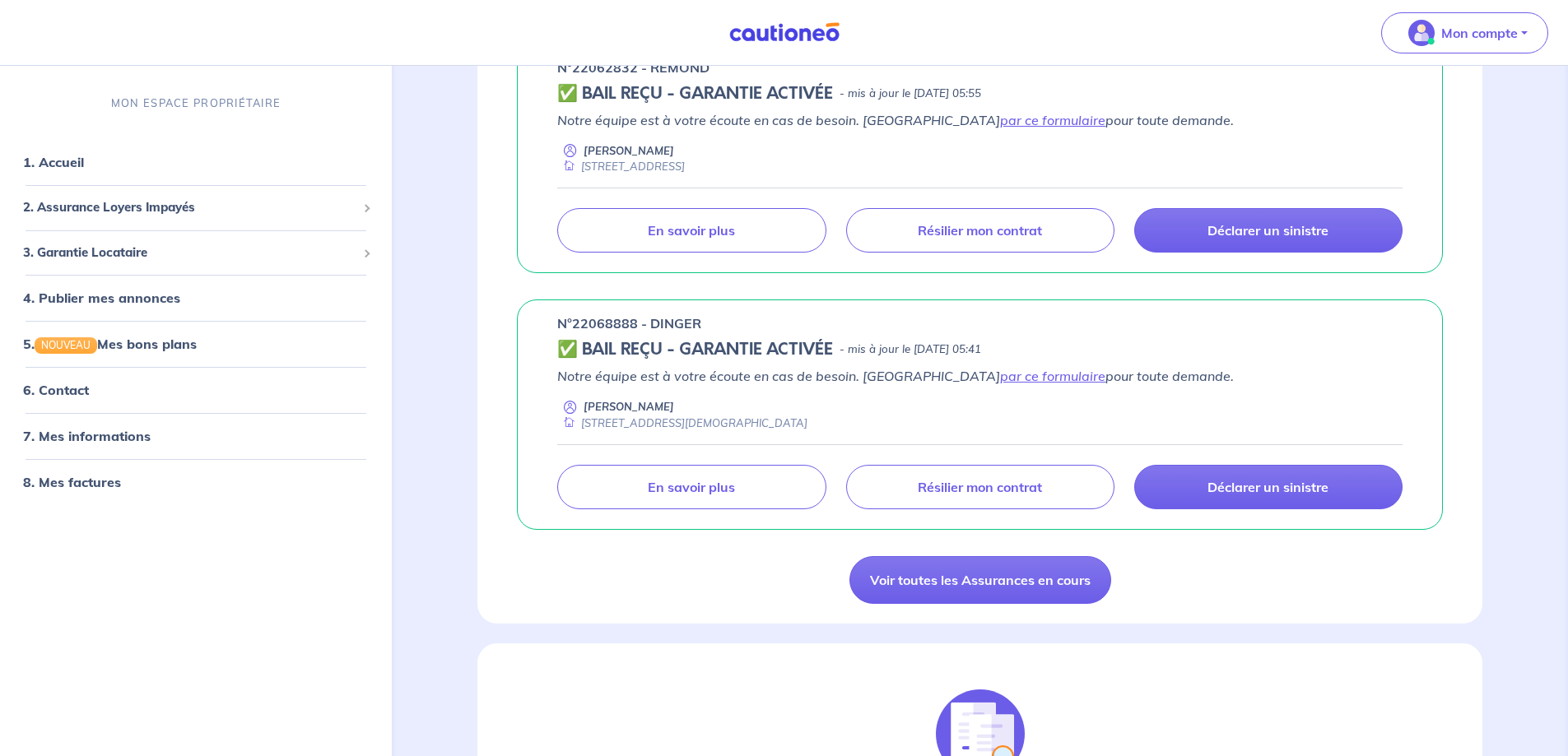
scroll to position [329, 0]
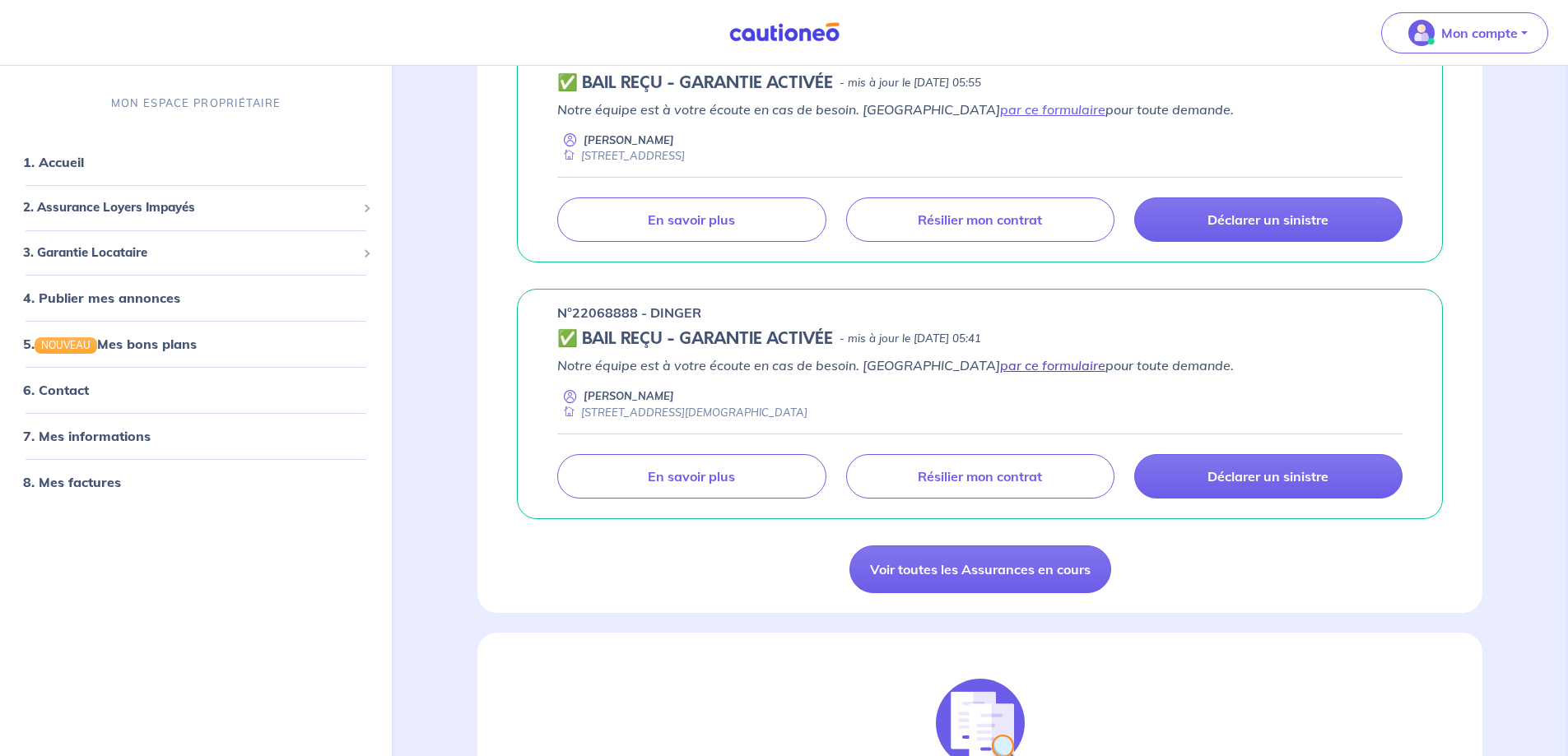
click at [1000, 363] on link "par ce formulaire" at bounding box center [1053, 364] width 105 height 16
